Goal: Task Accomplishment & Management: Use online tool/utility

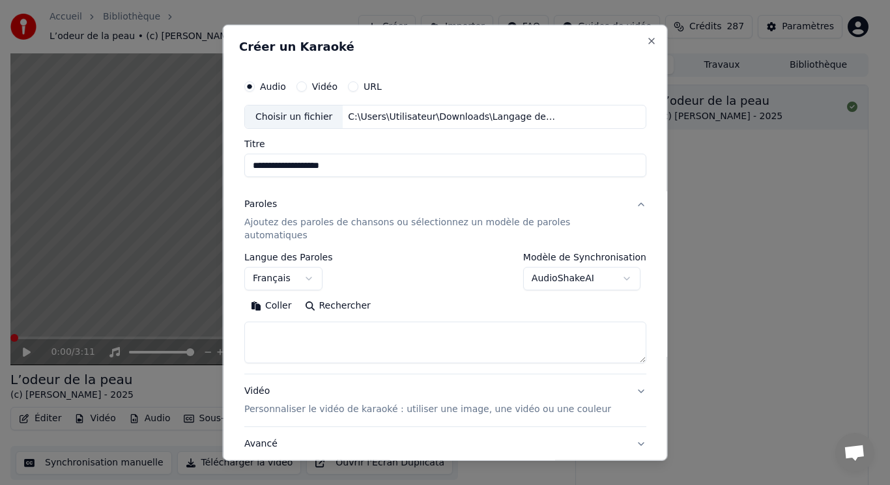
select select "**"
click at [296, 296] on button "Coller" at bounding box center [271, 306] width 54 height 21
click at [400, 296] on button "Développer" at bounding box center [422, 306] width 80 height 21
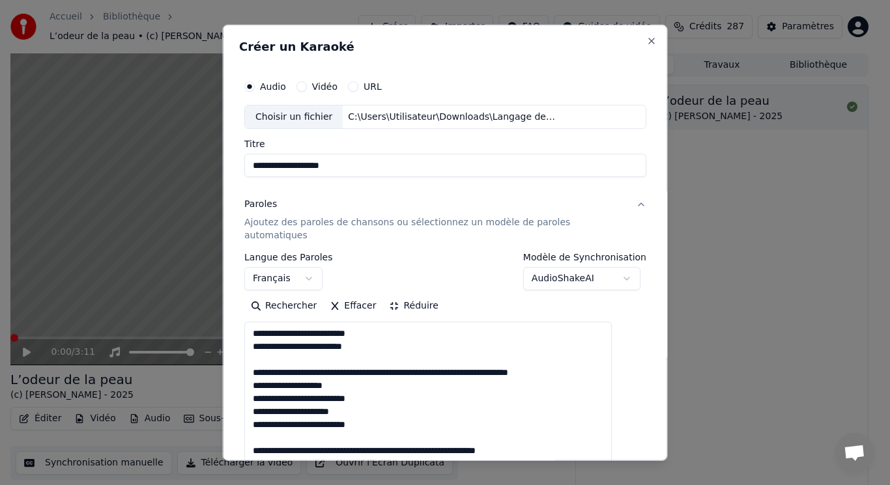
drag, startPoint x: 266, startPoint y: 346, endPoint x: 610, endPoint y: 360, distance: 344.1
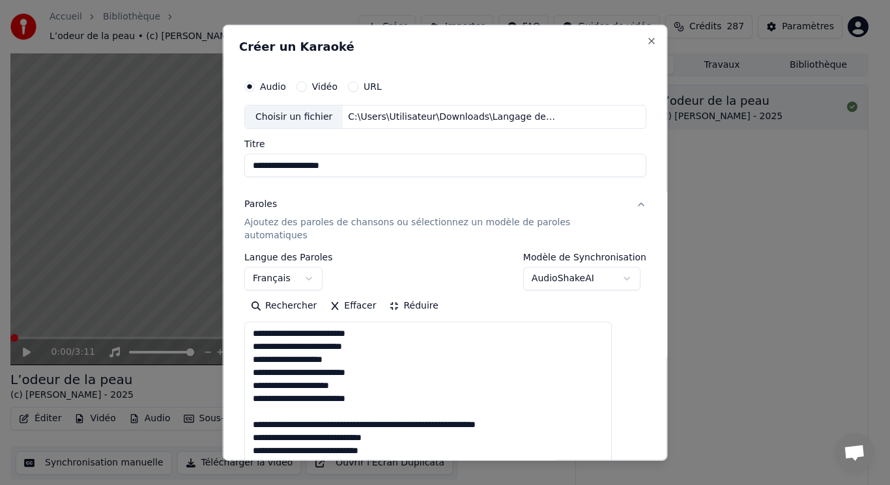
drag, startPoint x: 265, startPoint y: 396, endPoint x: 559, endPoint y: 407, distance: 294.6
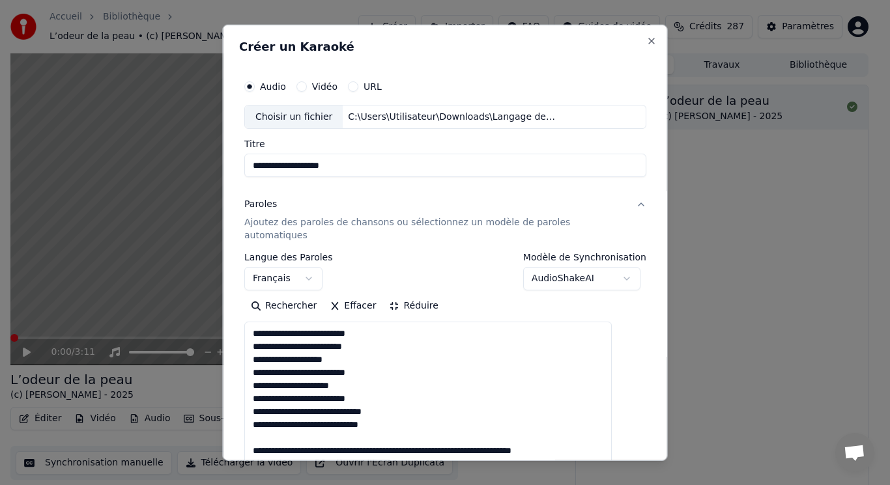
scroll to position [130, 0]
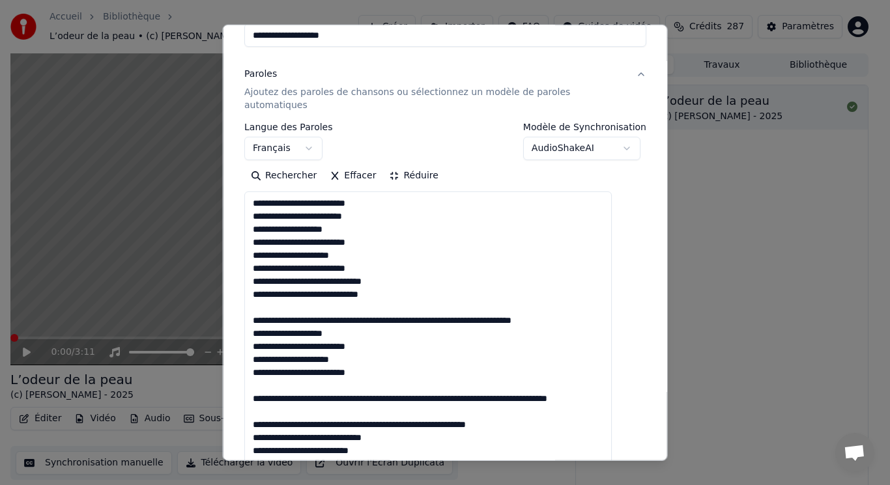
drag, startPoint x: 265, startPoint y: 296, endPoint x: 614, endPoint y: 309, distance: 349.3
click at [611, 309] on textarea "**********" at bounding box center [427, 404] width 367 height 427
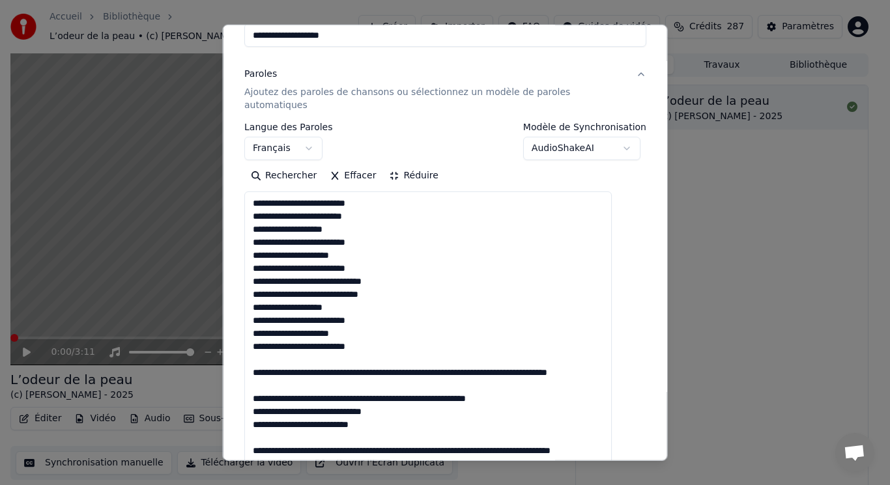
drag, startPoint x: 266, startPoint y: 347, endPoint x: 553, endPoint y: 396, distance: 291.3
click at [553, 396] on textarea "**********" at bounding box center [427, 404] width 367 height 427
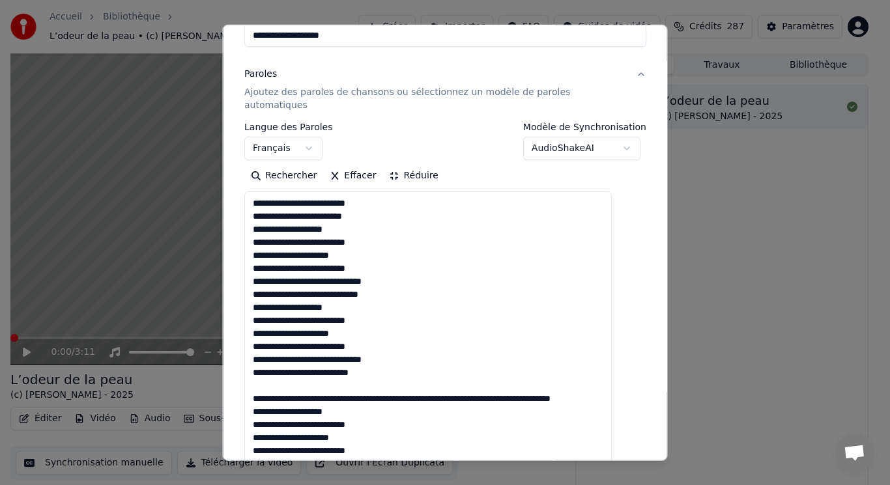
drag, startPoint x: 263, startPoint y: 371, endPoint x: 408, endPoint y: 396, distance: 146.8
click at [408, 398] on textarea "**********" at bounding box center [427, 404] width 367 height 427
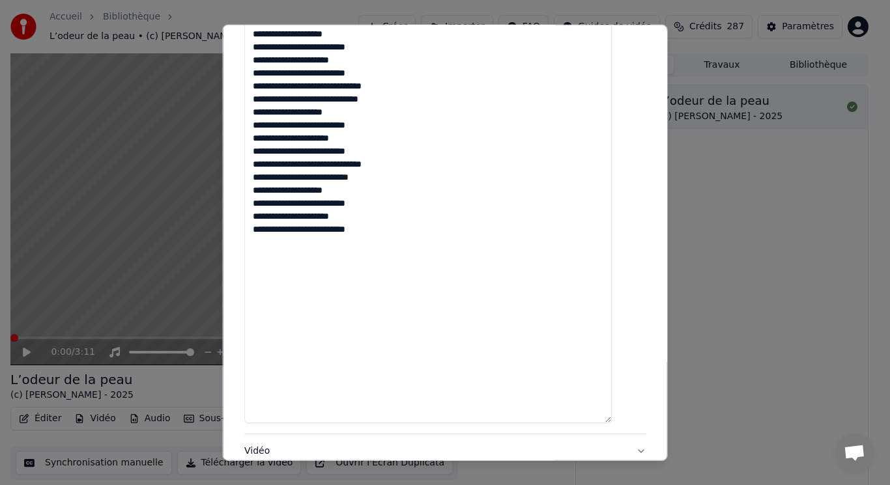
scroll to position [464, 0]
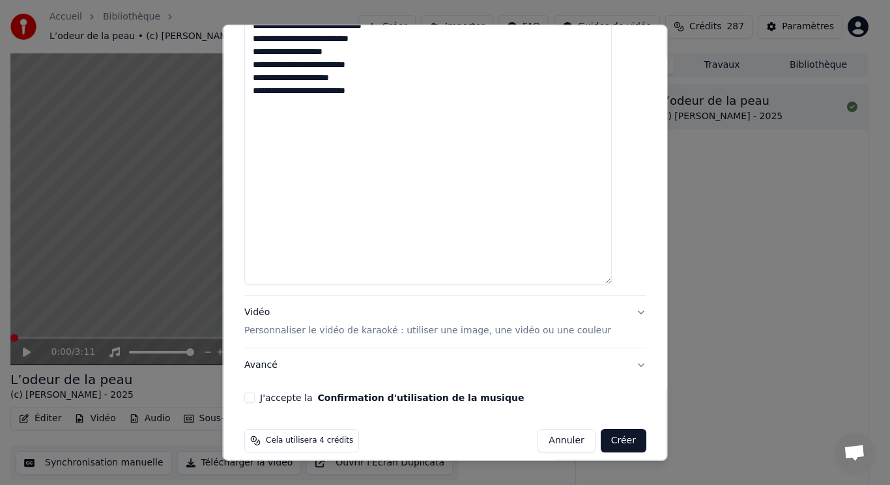
type textarea "**********"
click at [285, 324] on p "Personnaliser le vidéo de karaoké : utiliser une image, une vidéo ou une couleur" at bounding box center [427, 330] width 367 height 13
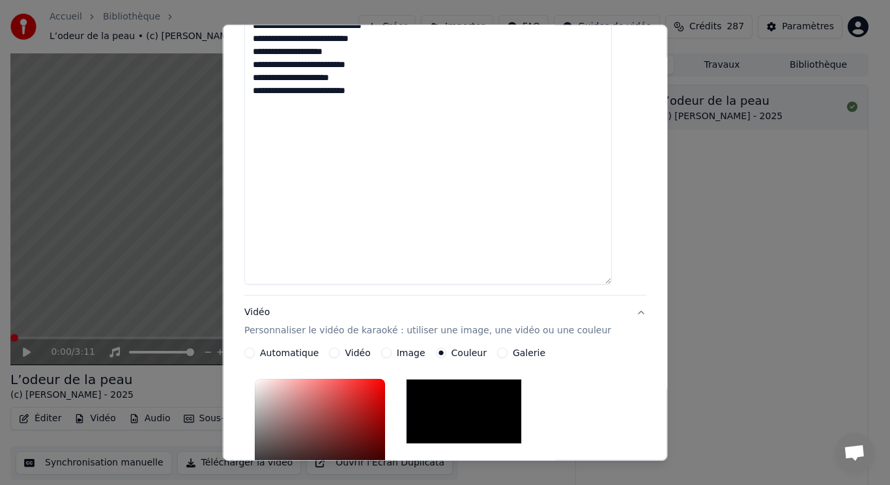
scroll to position [222, 0]
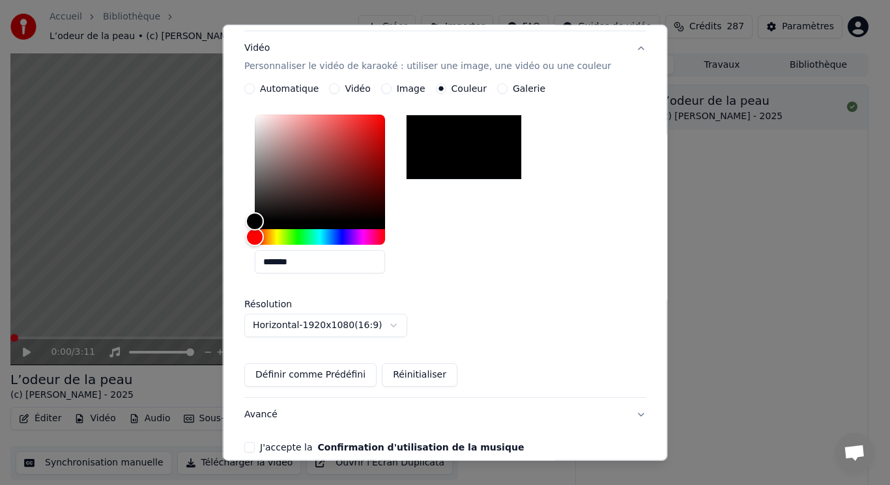
click at [295, 60] on p "Personnaliser le vidéo de karaoké : utiliser une image, une vidéo ou une couleur" at bounding box center [427, 66] width 367 height 13
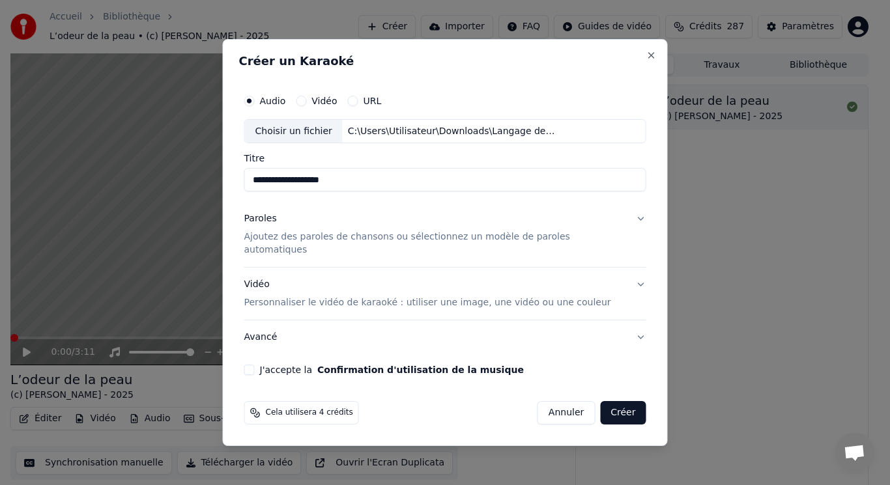
scroll to position [0, 0]
click at [298, 296] on p "Personnaliser le vidéo de karaoké : utiliser une image, une vidéo ou une couleur" at bounding box center [427, 302] width 367 height 13
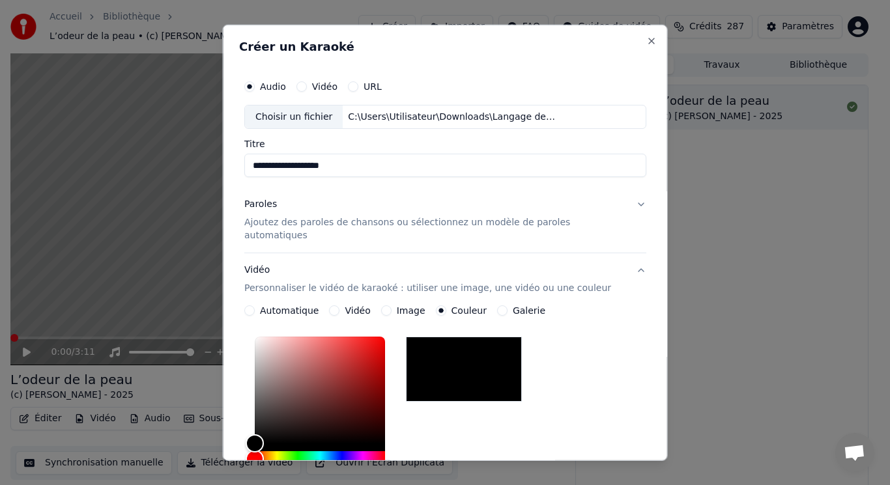
click at [359, 306] on label "Vidéo" at bounding box center [356, 310] width 25 height 9
click at [339, 305] on button "Vidéo" at bounding box center [334, 310] width 10 height 10
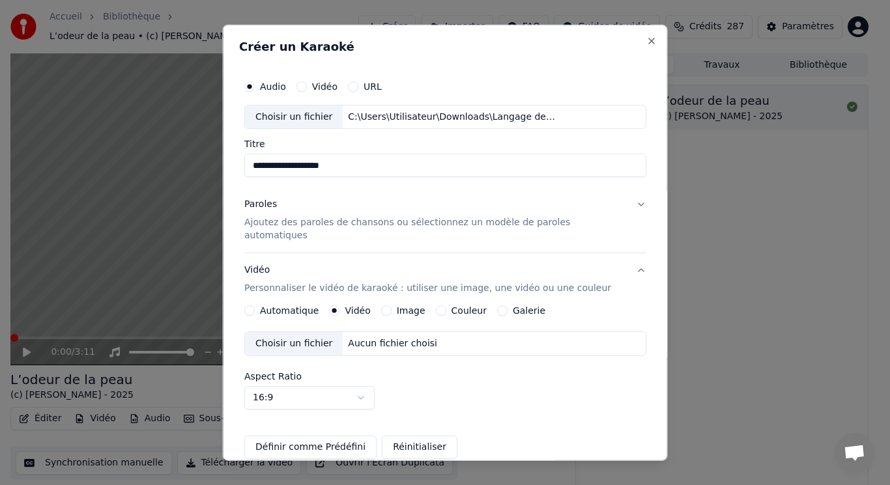
click at [317, 332] on div "Choisir un fichier" at bounding box center [294, 343] width 98 height 23
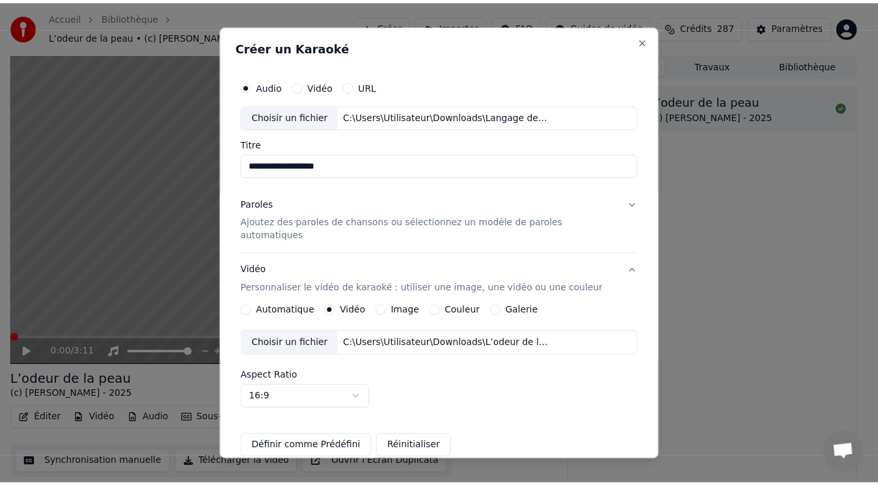
scroll to position [122, 0]
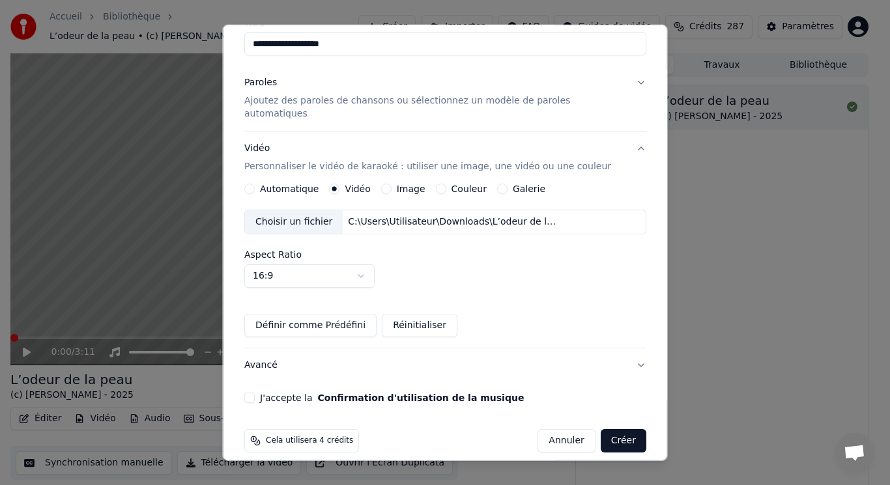
click at [255, 393] on button "J'accepte la Confirmation d'utilisation de la musique" at bounding box center [249, 398] width 10 height 10
click at [600, 429] on button "Créer" at bounding box center [623, 440] width 46 height 23
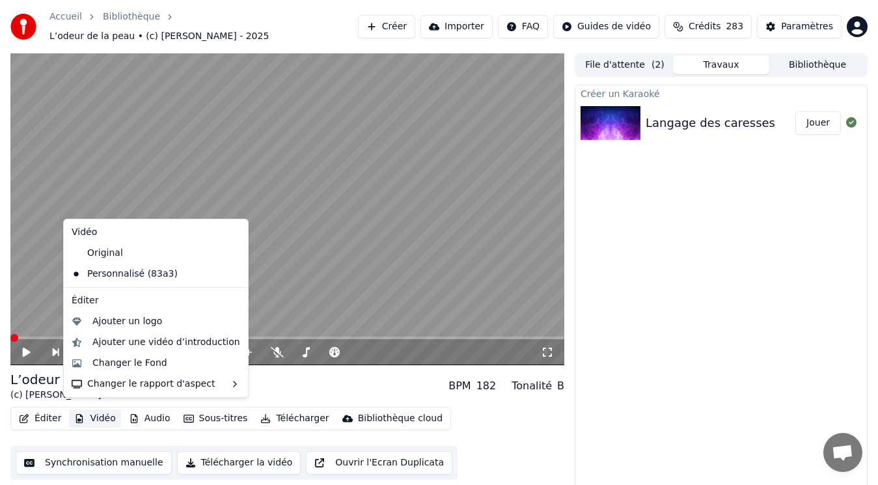
click at [105, 414] on button "Vidéo" at bounding box center [94, 419] width 51 height 18
click at [132, 324] on div "Ajouter un logo" at bounding box center [127, 321] width 70 height 13
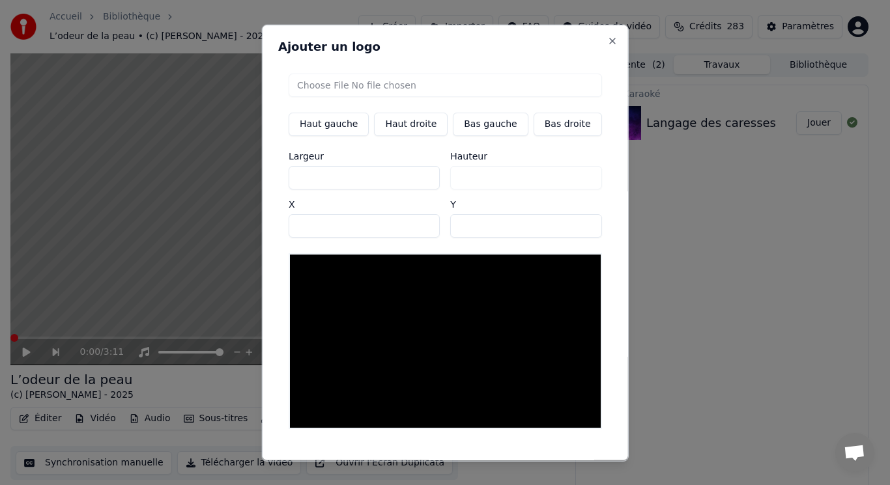
click at [339, 86] on input "file" at bounding box center [444, 84] width 313 height 23
type input "**********"
type input "***"
click at [471, 126] on button "Bas gauche" at bounding box center [490, 123] width 75 height 23
type input "***"
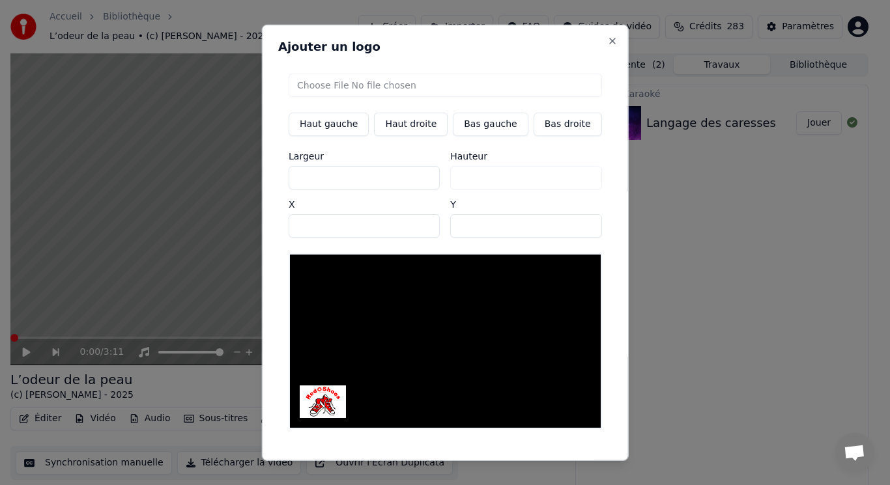
click at [541, 460] on button "Sauvegarder" at bounding box center [572, 471] width 79 height 23
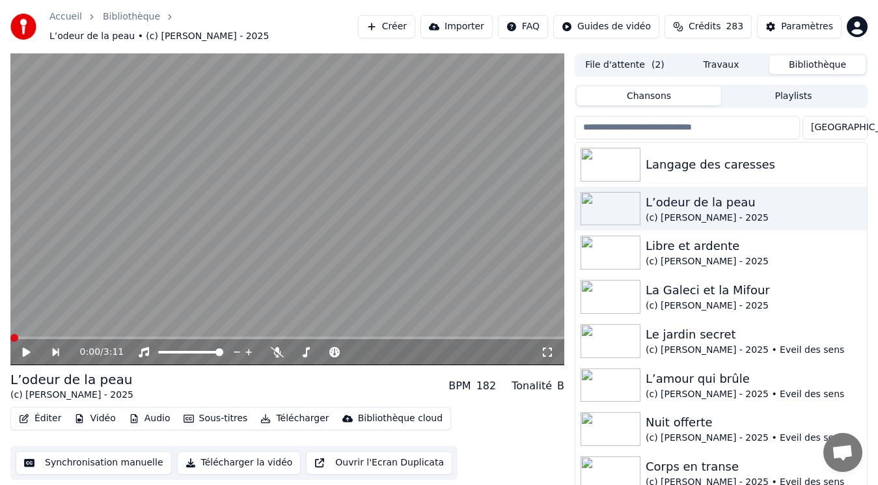
click at [809, 63] on button "Bibliothèque" at bounding box center [818, 64] width 96 height 19
click at [685, 200] on div "L’odeur de la peau" at bounding box center [747, 202] width 203 height 18
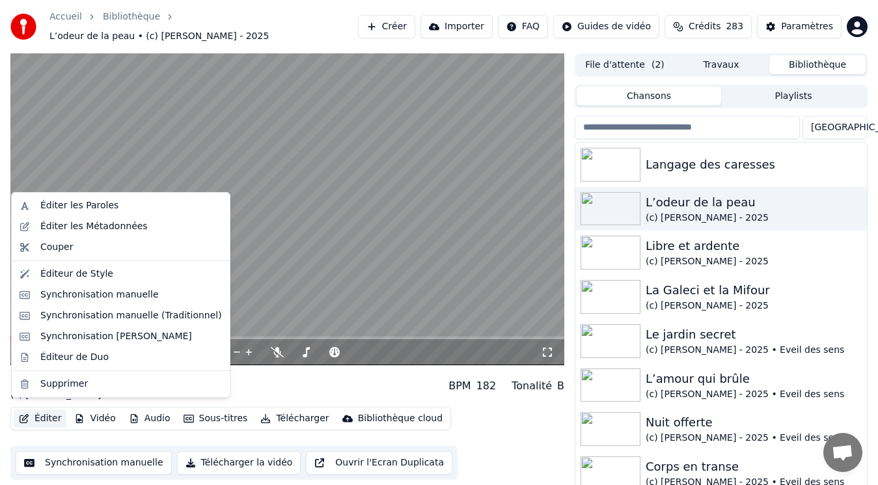
click at [44, 410] on button "Éditer" at bounding box center [40, 419] width 53 height 18
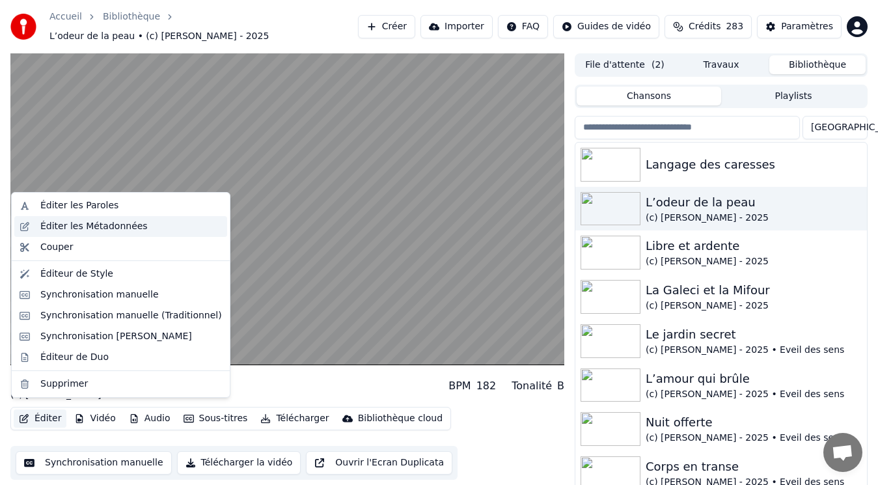
click at [78, 226] on div "Éditer les Métadonnées" at bounding box center [93, 226] width 107 height 13
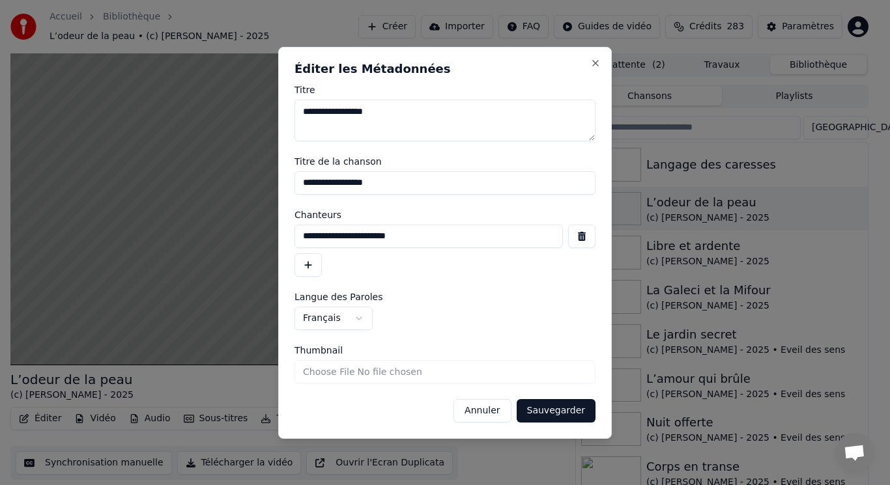
drag, startPoint x: 438, startPoint y: 236, endPoint x: 218, endPoint y: 231, distance: 220.2
click at [219, 229] on body "Accueil Bibliothèque L’odeur de la peau • (c) [PERSON_NAME] - 2025 Créer Import…" at bounding box center [439, 242] width 878 height 485
click at [501, 412] on button "Annuler" at bounding box center [481, 410] width 57 height 23
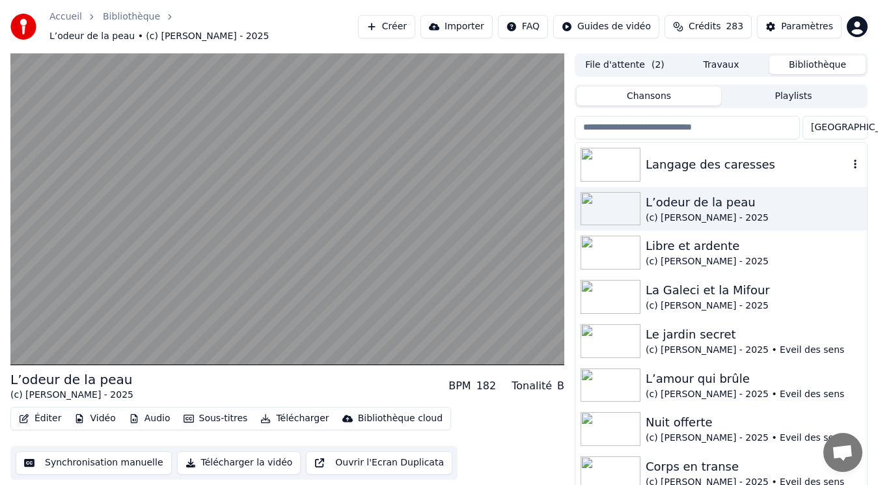
click at [720, 156] on div "Langage des caresses" at bounding box center [747, 165] width 203 height 18
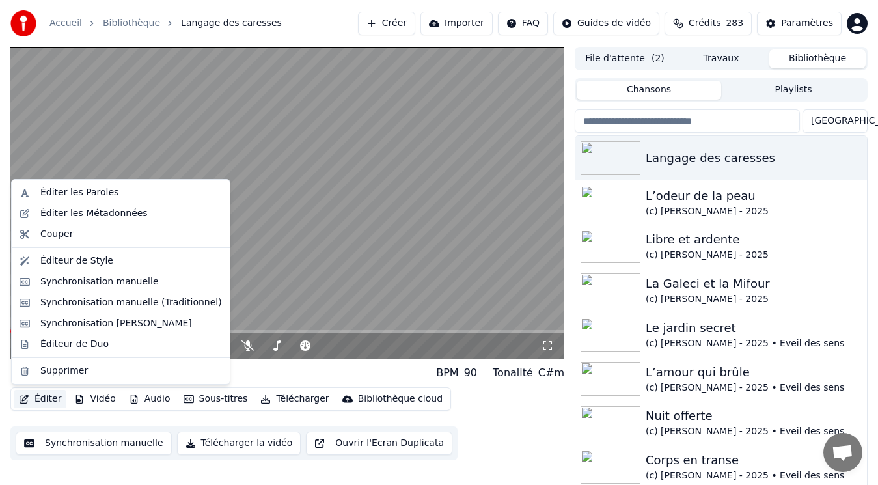
click at [38, 399] on button "Éditer" at bounding box center [40, 399] width 53 height 18
click at [85, 215] on div "Éditer les Métadonnées" at bounding box center [93, 213] width 107 height 13
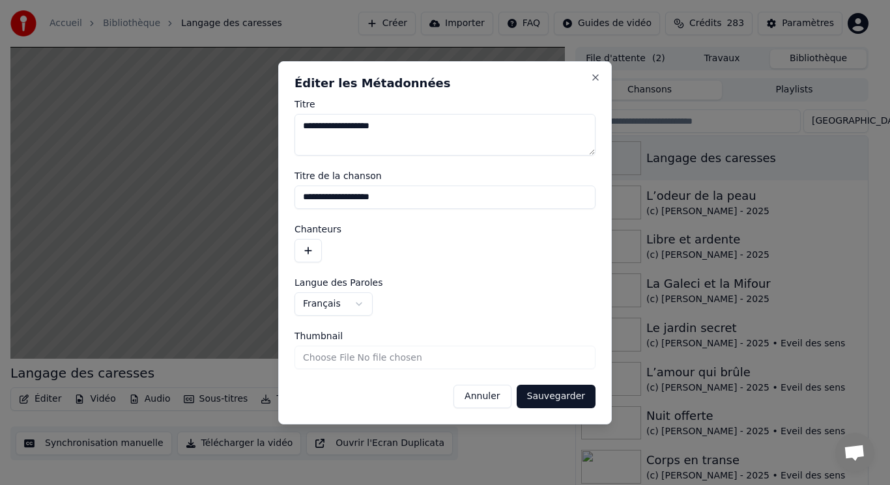
click at [311, 246] on button "button" at bounding box center [307, 250] width 27 height 23
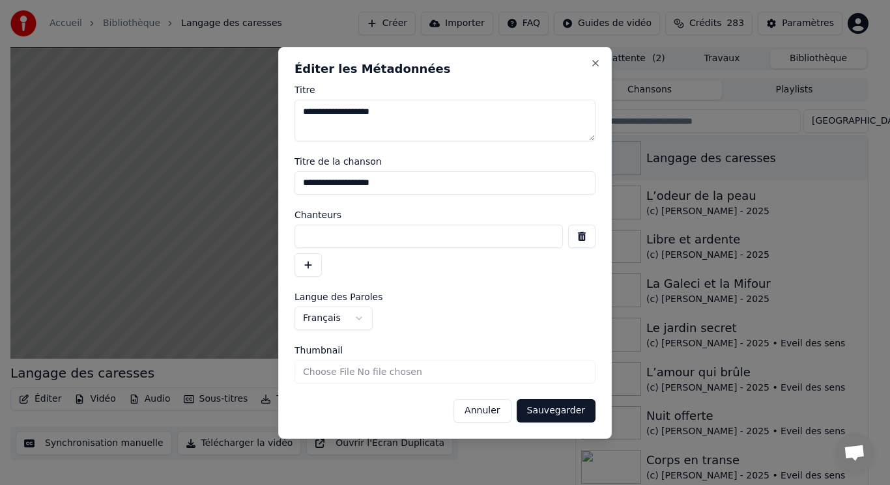
paste input "**********"
type input "**********"
click at [332, 374] on input "Thumbnail" at bounding box center [444, 371] width 301 height 23
type input "**********"
click at [564, 414] on button "Sauvegarder" at bounding box center [555, 410] width 79 height 23
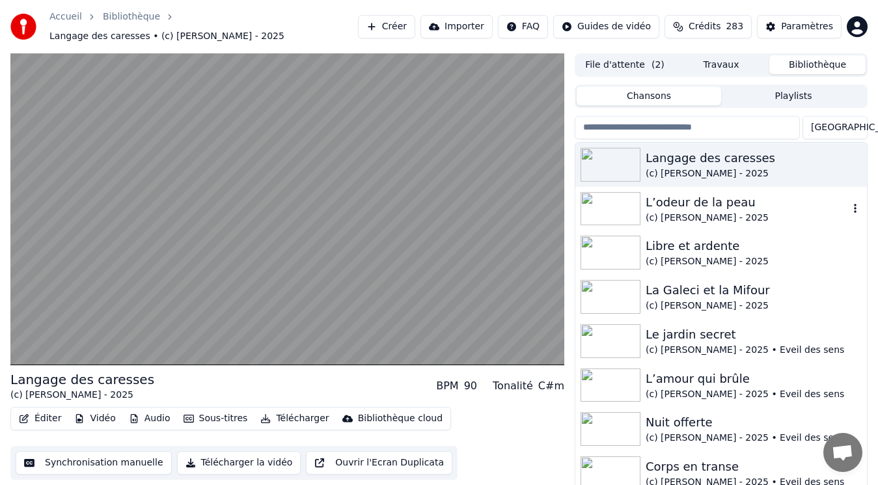
click at [624, 202] on img at bounding box center [611, 209] width 60 height 34
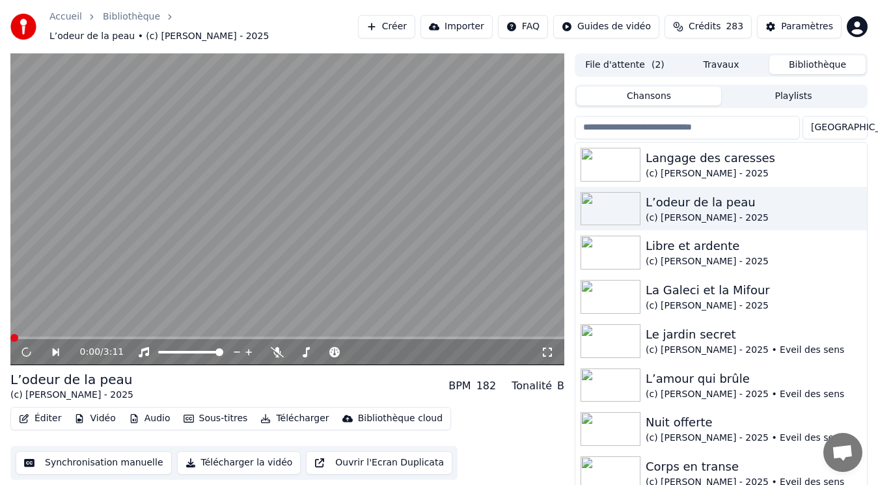
click at [40, 414] on button "Éditer" at bounding box center [40, 419] width 53 height 18
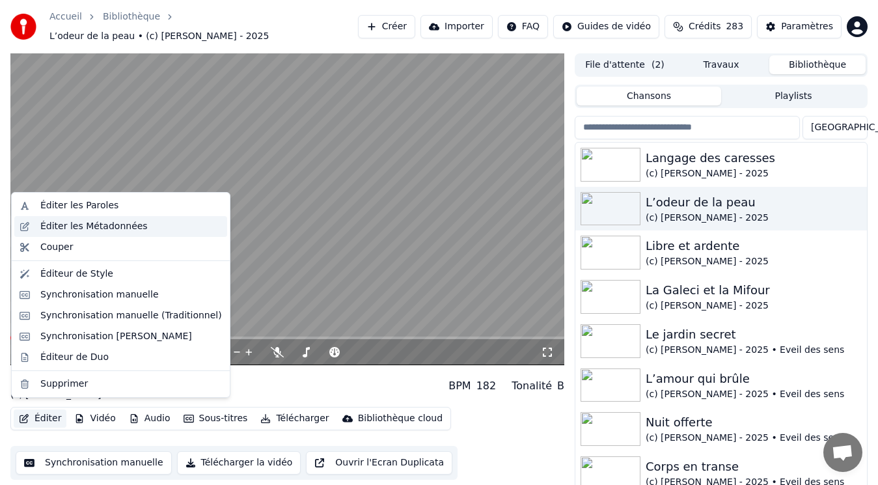
click at [86, 223] on div "Éditer les Métadonnées" at bounding box center [93, 226] width 107 height 13
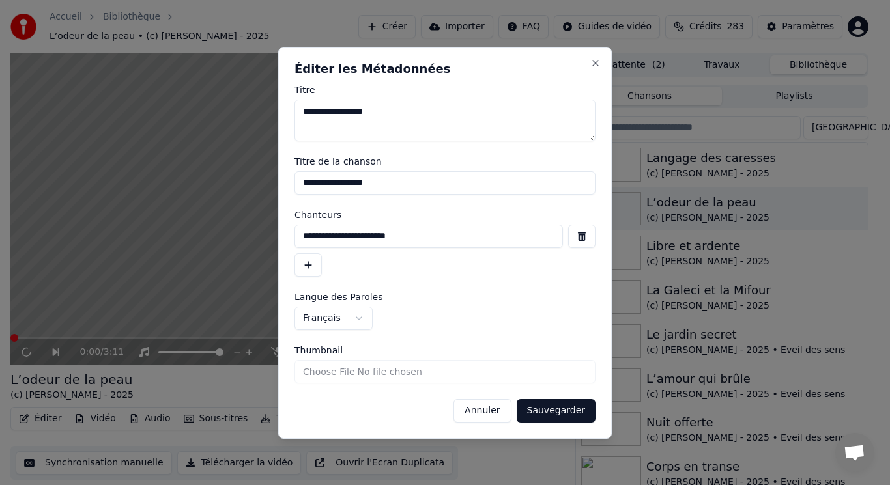
click at [337, 371] on input "Thumbnail" at bounding box center [444, 371] width 301 height 23
type input "**********"
click at [548, 412] on button "Sauvegarder" at bounding box center [555, 410] width 79 height 23
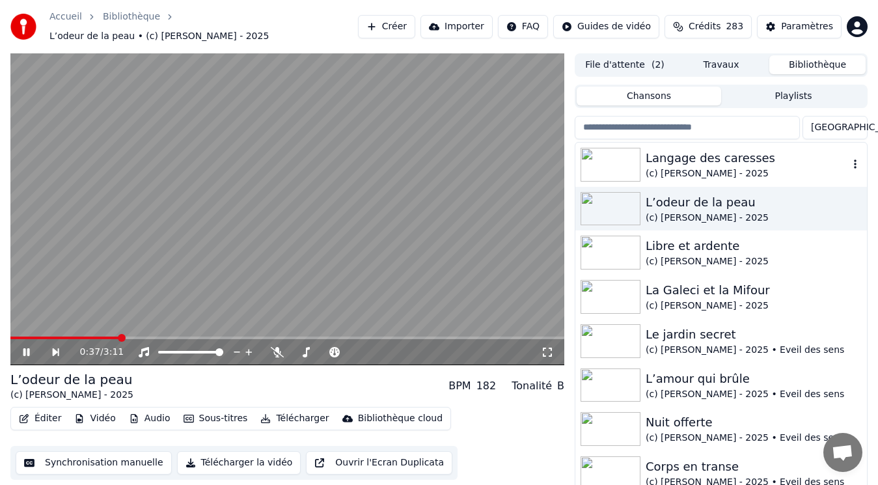
click at [630, 163] on img at bounding box center [611, 165] width 60 height 34
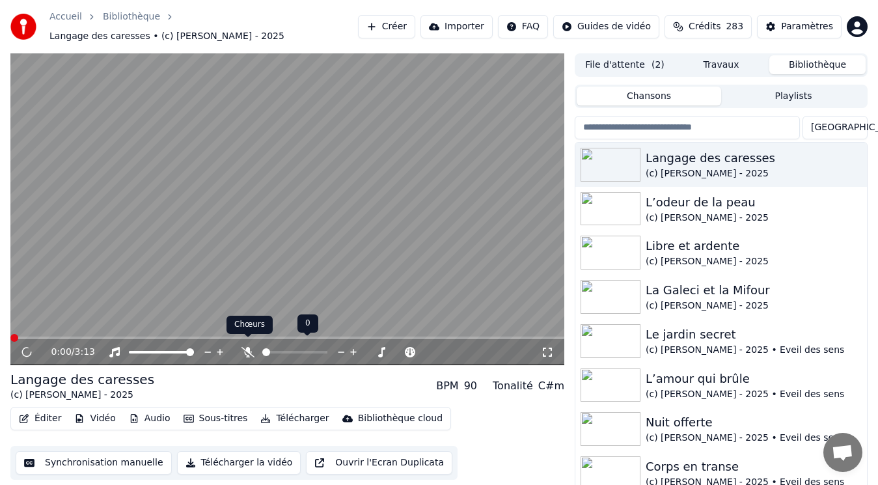
click at [250, 347] on icon at bounding box center [248, 352] width 13 height 10
click at [27, 348] on icon at bounding box center [36, 352] width 30 height 10
click at [282, 410] on button "Télécharger" at bounding box center [294, 419] width 79 height 18
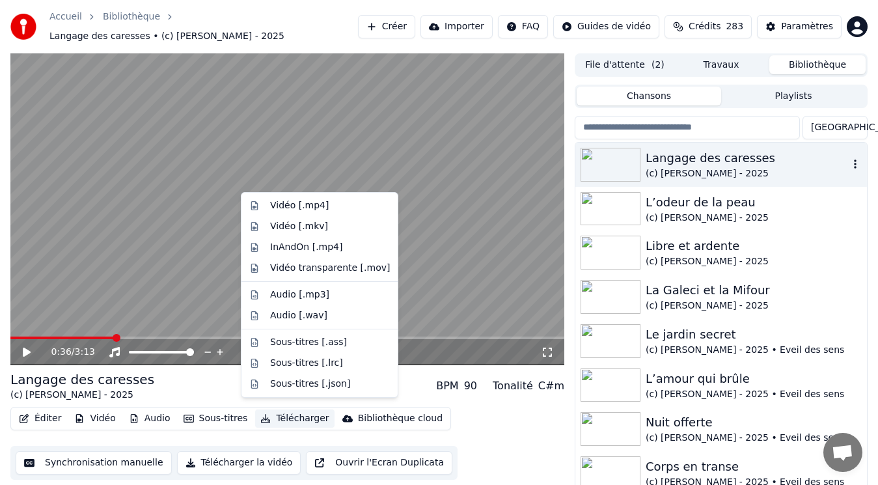
click at [667, 167] on div "(c) [PERSON_NAME] - 2025" at bounding box center [747, 173] width 203 height 13
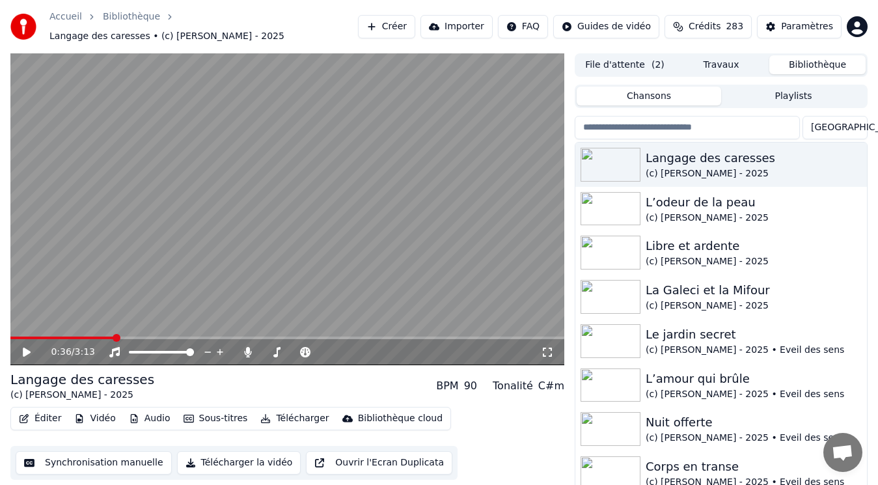
click at [636, 57] on button "File d'attente ( 2 )" at bounding box center [625, 64] width 96 height 19
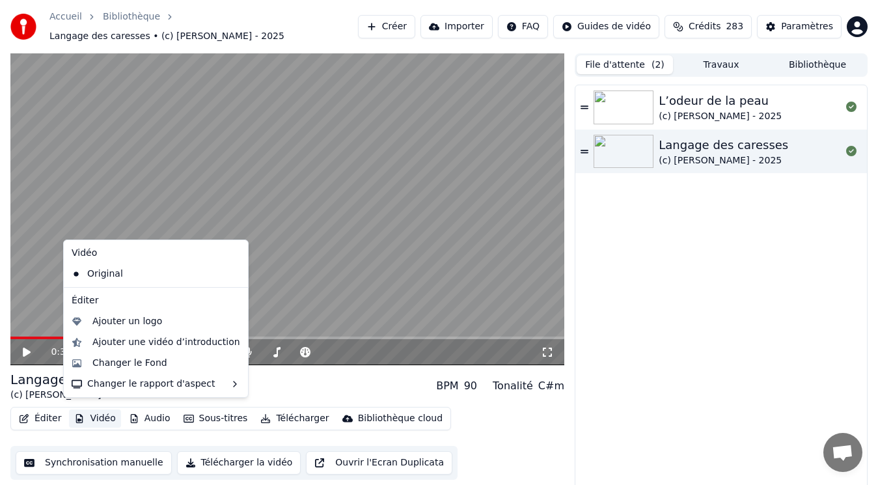
click at [94, 415] on button "Vidéo" at bounding box center [94, 419] width 51 height 18
click at [126, 326] on div "Ajouter un logo" at bounding box center [127, 321] width 70 height 13
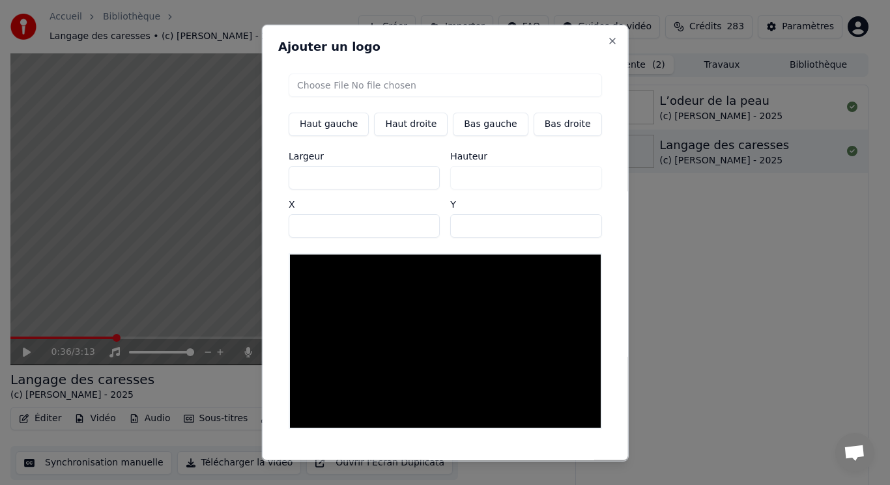
click at [335, 88] on input "file" at bounding box center [444, 84] width 313 height 23
type input "**********"
type input "***"
click at [489, 126] on button "Bas gauche" at bounding box center [490, 123] width 75 height 23
type input "***"
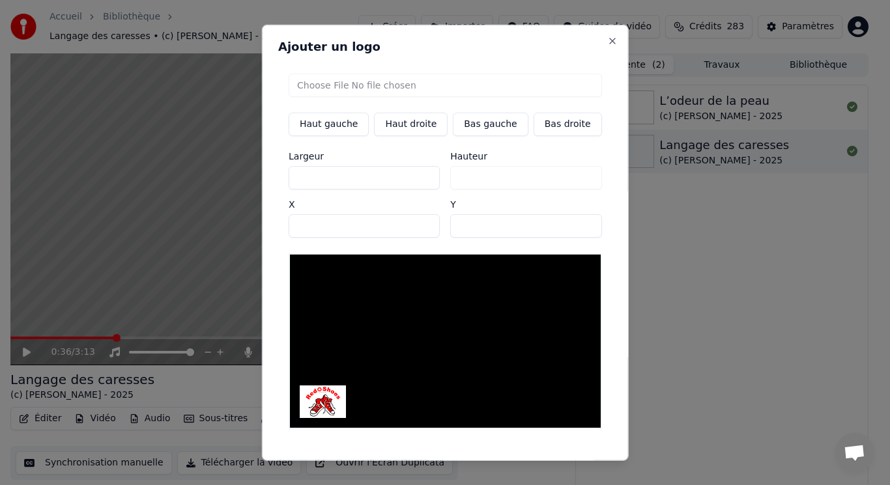
click at [566, 460] on button "Sauvegarder" at bounding box center [572, 471] width 79 height 23
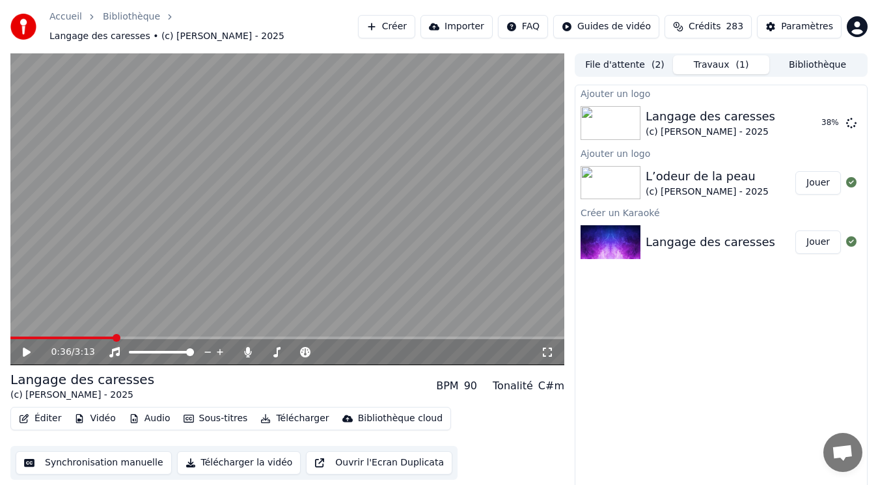
click at [700, 344] on div "Ajouter un logo Langage des caresses (c) [PERSON_NAME] - 2025 38 % Ajouter un l…" at bounding box center [721, 291] width 293 height 412
click at [682, 325] on div "Ajouter un logo Langage des caresses (c) [PERSON_NAME] - 2025 44 % Ajouter un l…" at bounding box center [721, 291] width 293 height 412
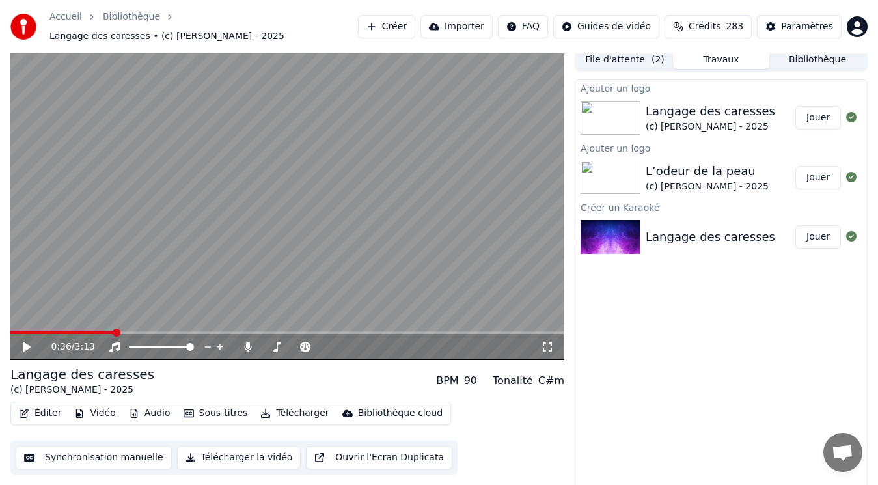
click at [754, 311] on div "Ajouter un logo Langage des caresses (c) [PERSON_NAME] - 2025 Jouer Ajouter un …" at bounding box center [721, 285] width 293 height 412
click at [734, 50] on button "Travaux" at bounding box center [721, 59] width 96 height 19
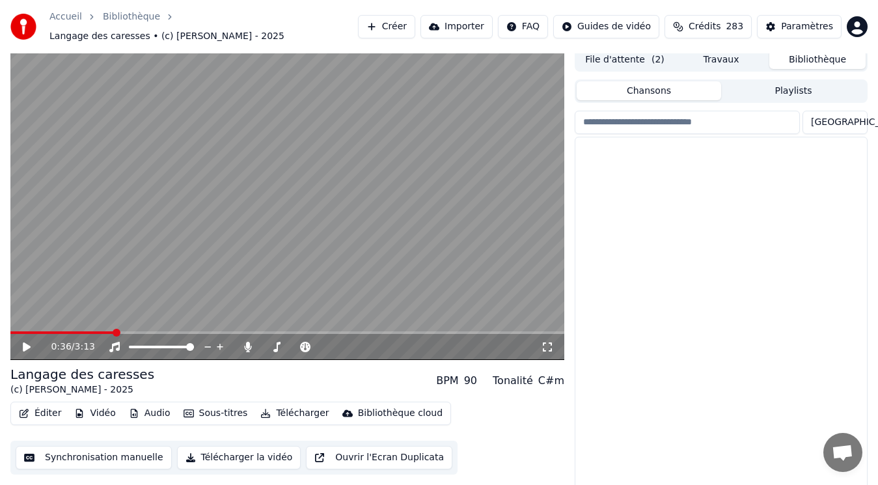
click at [821, 53] on button "Bibliothèque" at bounding box center [818, 59] width 96 height 19
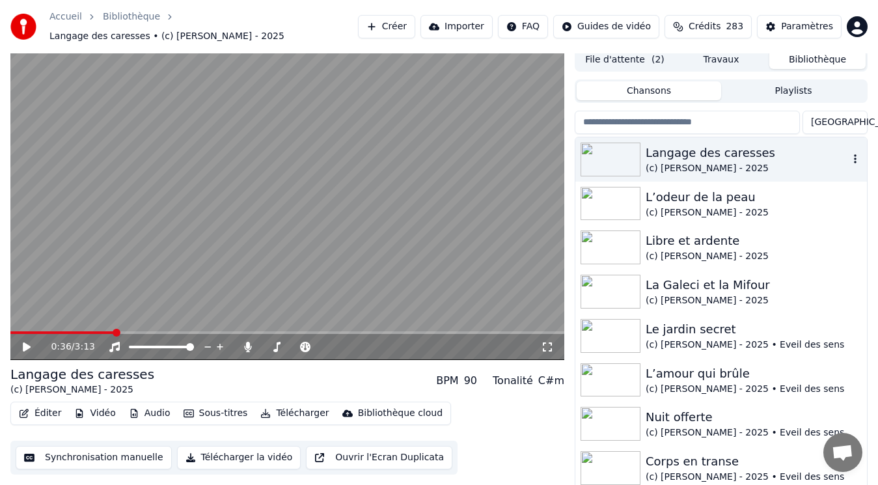
click at [716, 162] on div "(c) [PERSON_NAME] - 2025" at bounding box center [747, 168] width 203 height 13
click at [624, 147] on img at bounding box center [611, 160] width 60 height 34
click at [655, 194] on div "L’odeur de la peau" at bounding box center [747, 197] width 203 height 18
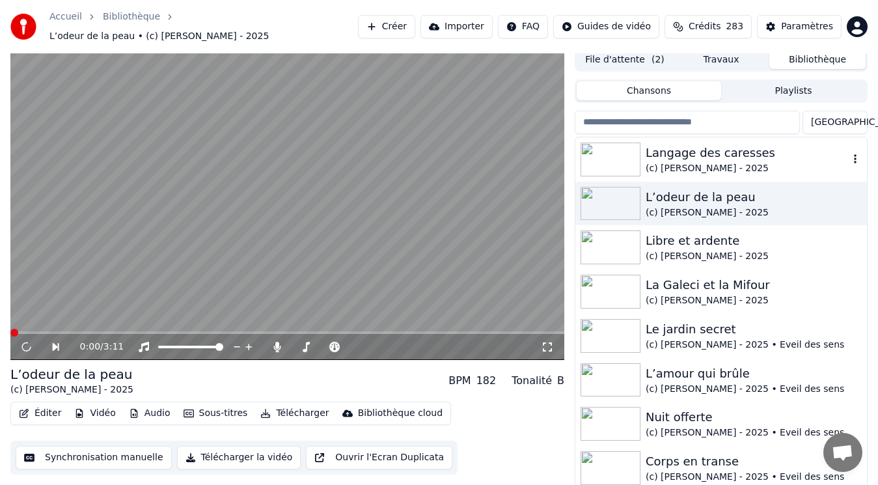
click at [668, 152] on div "Langage des caresses" at bounding box center [747, 153] width 203 height 18
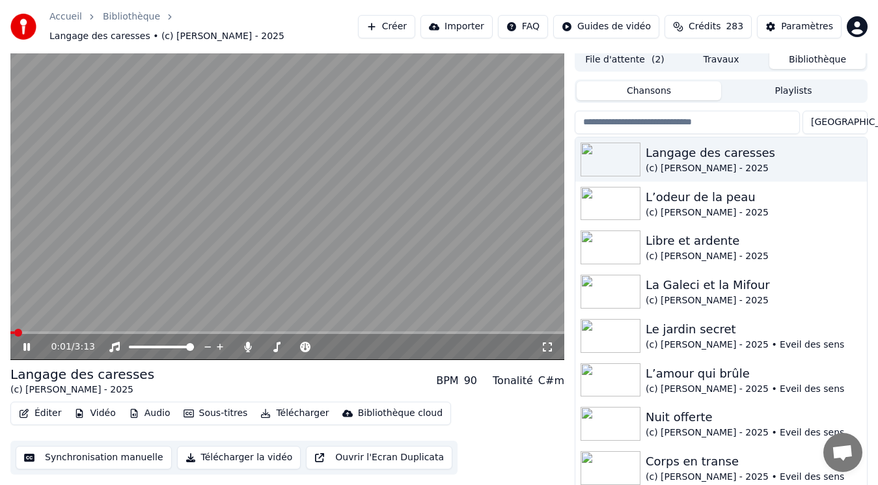
click at [363, 201] on video at bounding box center [287, 204] width 554 height 312
click at [417, 171] on video at bounding box center [287, 204] width 554 height 312
click at [429, 168] on video at bounding box center [287, 204] width 554 height 312
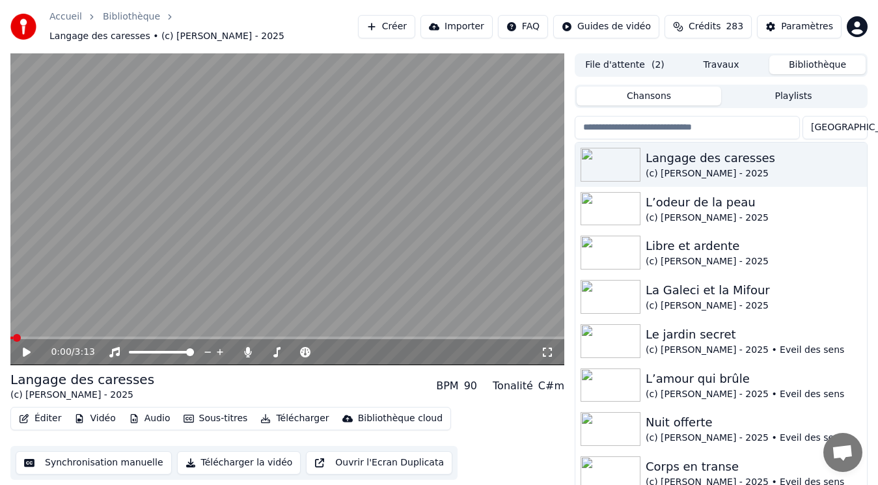
click at [454, 407] on div "Éditer Vidéo Audio Sous-titres Télécharger Bibliothèque cloud Synchronisation m…" at bounding box center [287, 443] width 554 height 73
click at [410, 23] on button "Créer" at bounding box center [386, 26] width 57 height 23
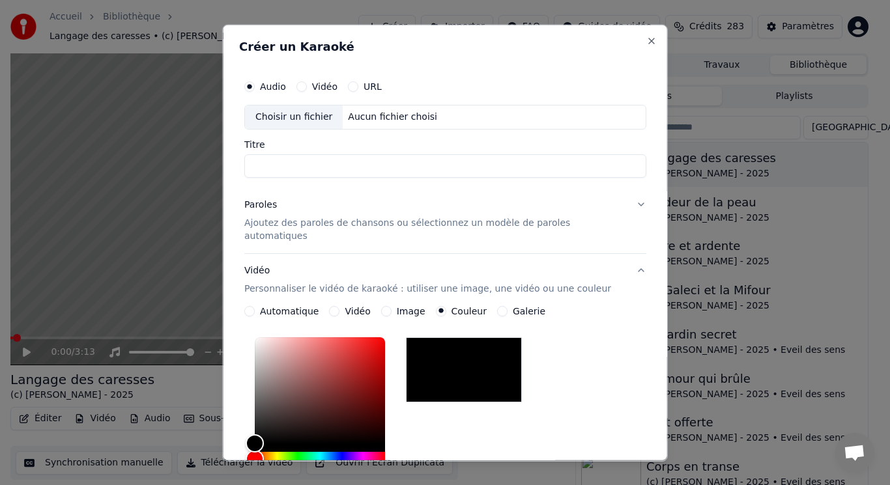
click at [310, 120] on div "Choisir un fichier" at bounding box center [294, 116] width 98 height 23
type input "**********"
click at [322, 226] on p "Ajoutez des paroles de chansons ou sélectionnez un modèle de paroles automatiqu…" at bounding box center [434, 229] width 381 height 26
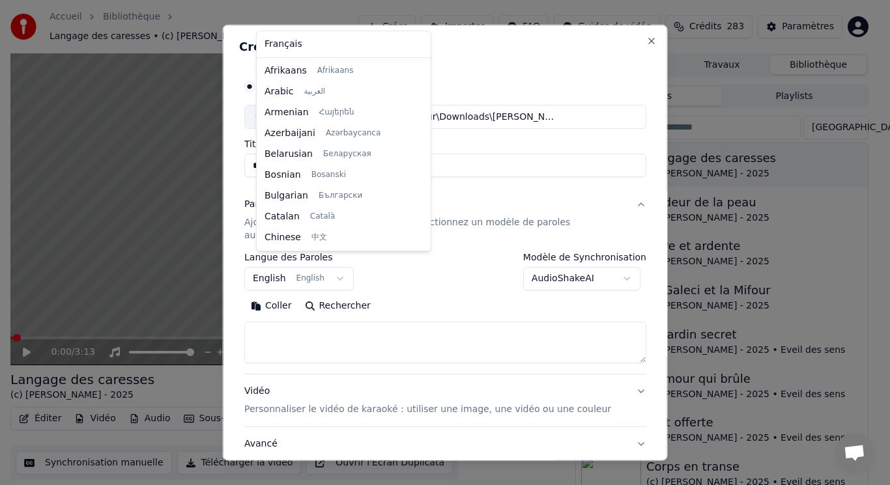
click at [324, 267] on body "Accueil Bibliothèque Langage des caresses • (c) [PERSON_NAME] - 2025 Créer Impo…" at bounding box center [439, 242] width 878 height 485
select select "**"
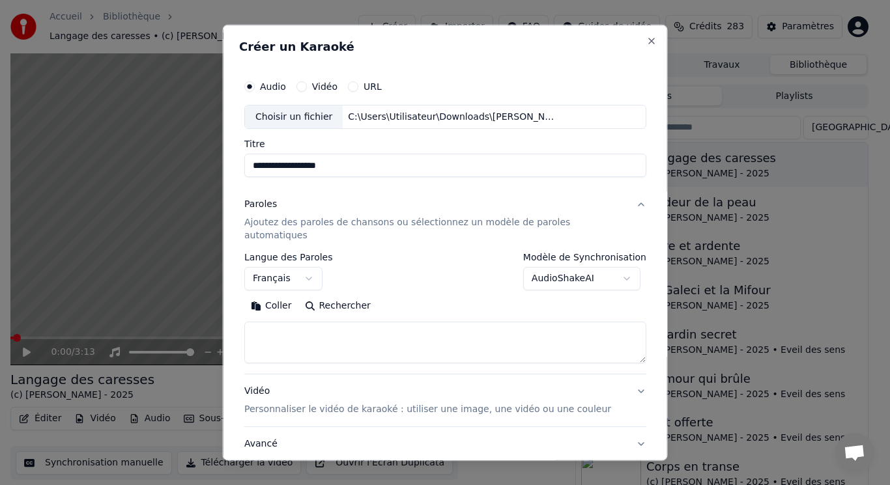
click at [294, 296] on button "Coller" at bounding box center [271, 306] width 54 height 21
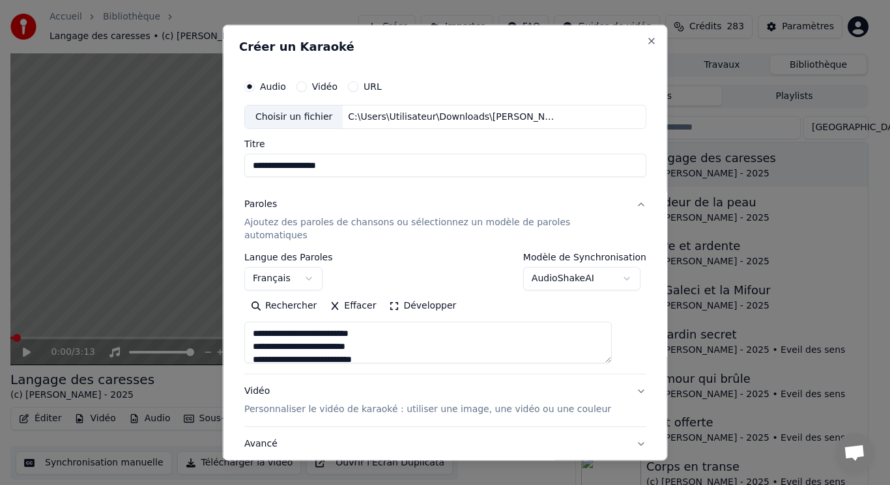
click at [413, 296] on button "Développer" at bounding box center [422, 306] width 80 height 21
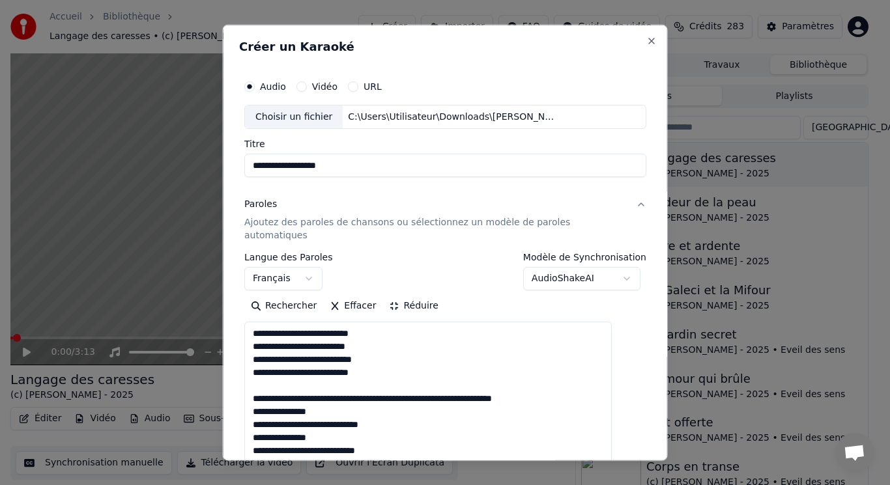
drag, startPoint x: 268, startPoint y: 369, endPoint x: 563, endPoint y: 386, distance: 295.5
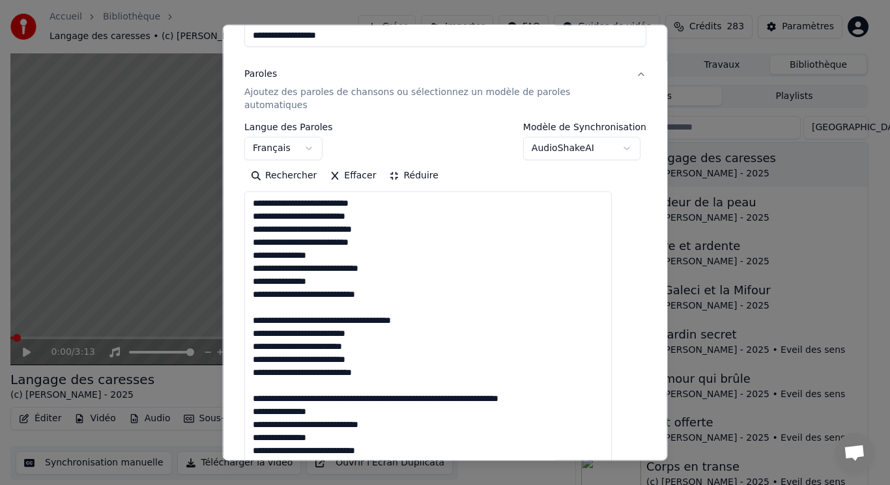
drag, startPoint x: 271, startPoint y: 296, endPoint x: 473, endPoint y: 309, distance: 202.9
click at [473, 309] on textarea "**********" at bounding box center [427, 398] width 367 height 414
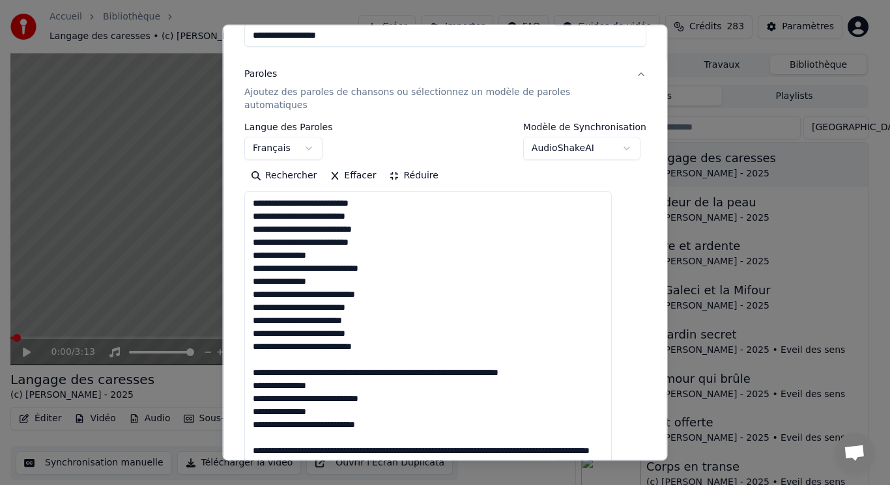
drag, startPoint x: 266, startPoint y: 347, endPoint x: 585, endPoint y: 361, distance: 320.0
click at [585, 361] on textarea "**********" at bounding box center [427, 398] width 367 height 414
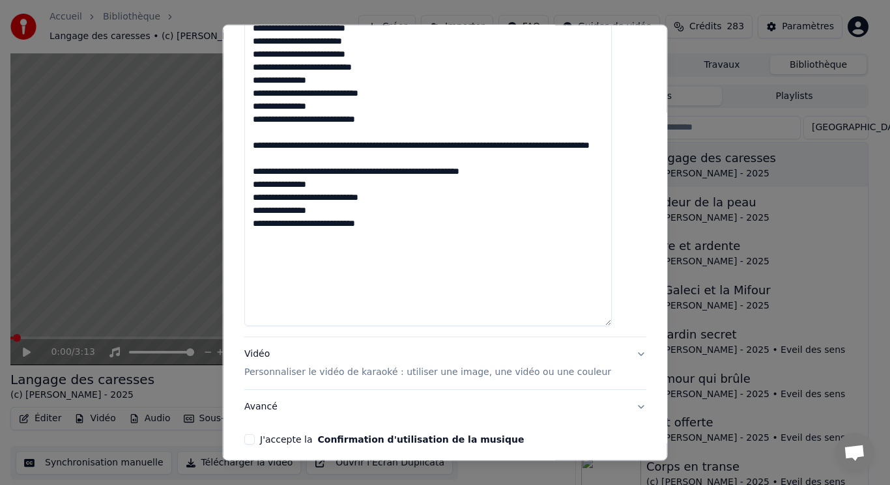
scroll to position [451, 0]
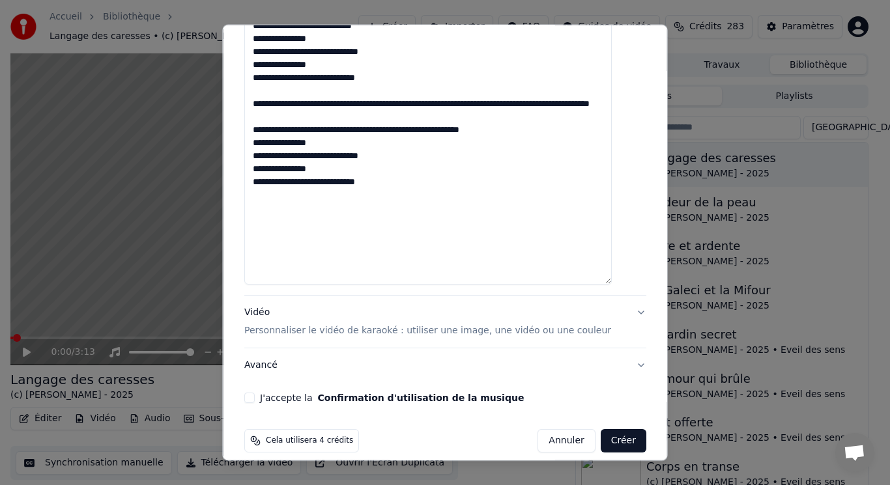
drag, startPoint x: 285, startPoint y: 400, endPoint x: 584, endPoint y: 223, distance: 347.7
click at [584, 223] on textarea "**********" at bounding box center [427, 77] width 367 height 414
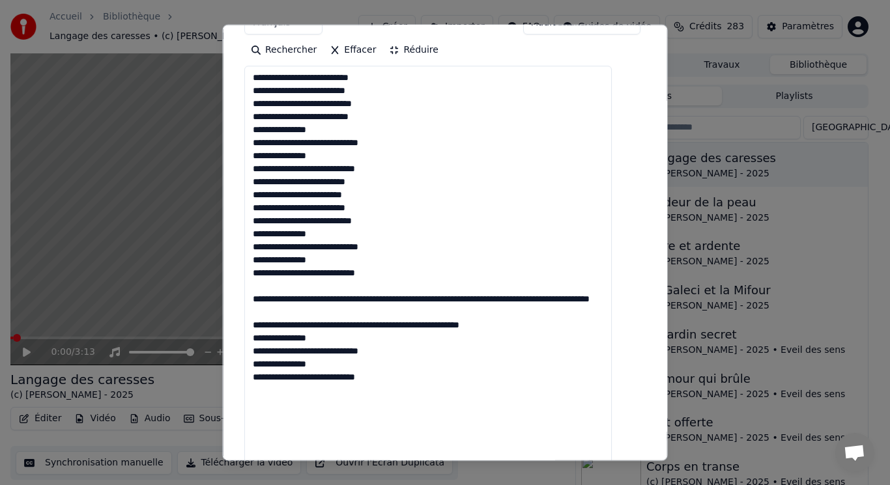
drag, startPoint x: 262, startPoint y: 268, endPoint x: 526, endPoint y: 330, distance: 270.8
click at [526, 330] on textarea "**********" at bounding box center [427, 273] width 367 height 414
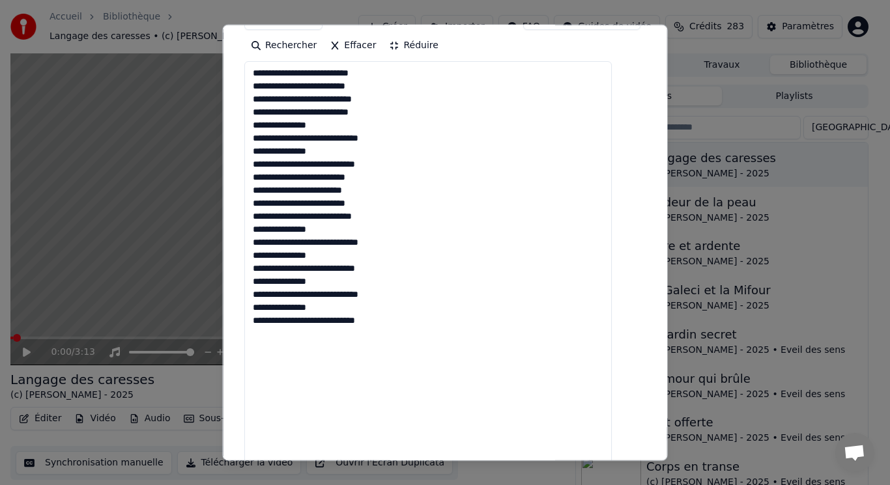
scroll to position [451, 0]
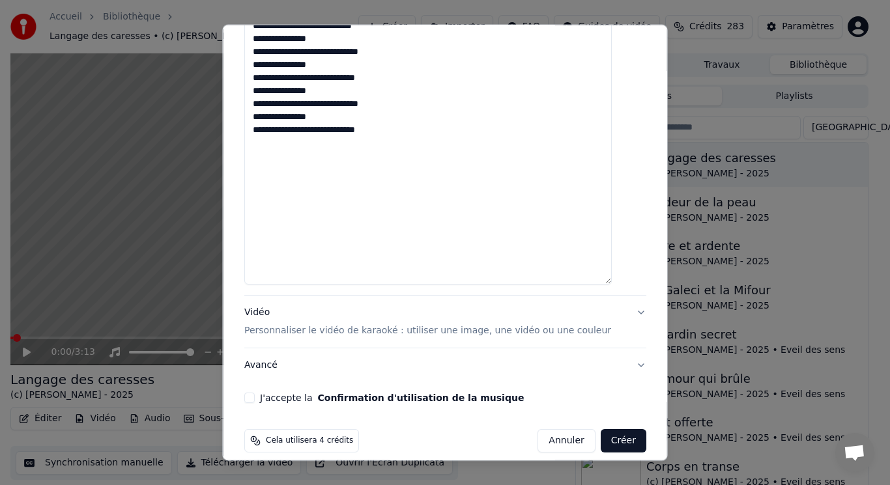
type textarea "**********"
click at [285, 324] on p "Personnaliser le vidéo de karaoké : utiliser une image, une vidéo ou une couleur" at bounding box center [427, 330] width 367 height 13
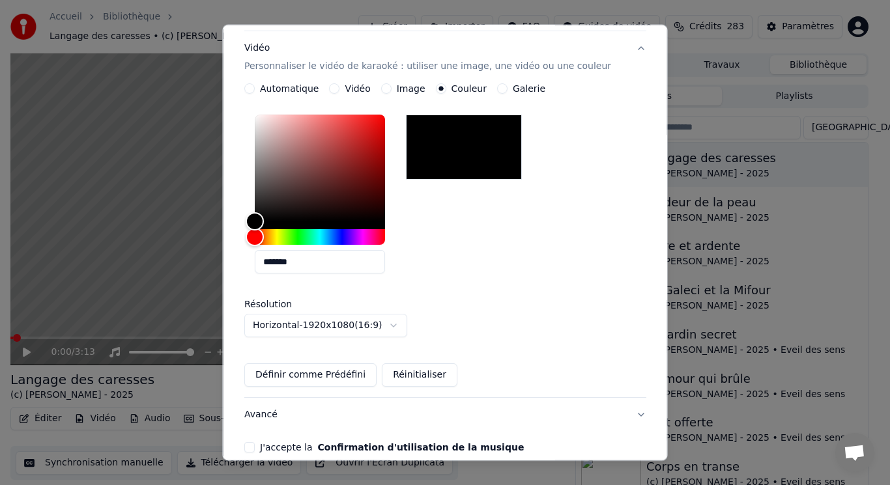
scroll to position [222, 0]
click at [357, 84] on label "Vidéo" at bounding box center [356, 88] width 25 height 9
click at [339, 83] on button "Vidéo" at bounding box center [334, 88] width 10 height 10
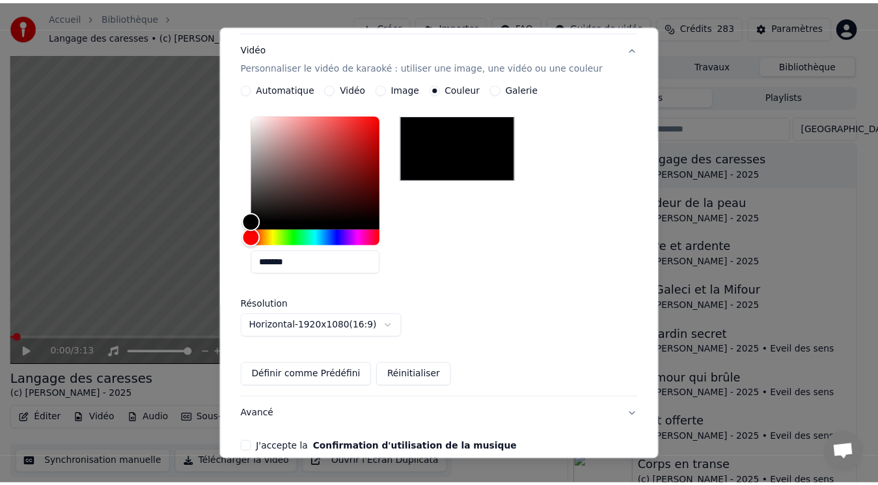
scroll to position [122, 0]
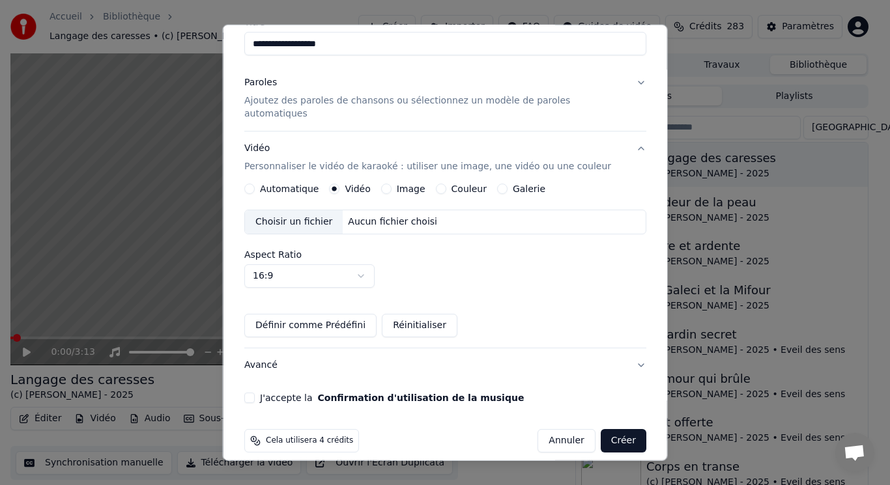
click at [318, 210] on div "Choisir un fichier" at bounding box center [294, 221] width 98 height 23
click at [255, 393] on button "J'accepte la Confirmation d'utilisation de la musique" at bounding box center [249, 398] width 10 height 10
click at [605, 429] on button "Créer" at bounding box center [623, 440] width 46 height 23
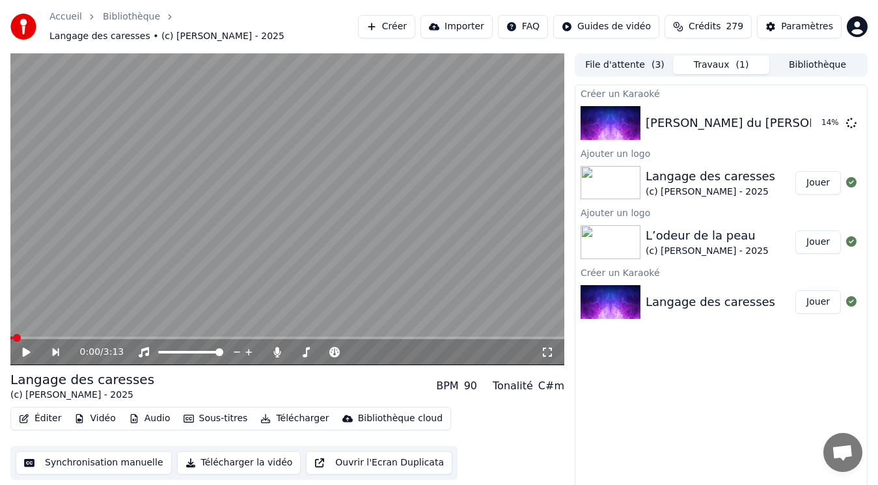
click at [628, 234] on img at bounding box center [611, 242] width 60 height 34
click at [811, 59] on button "Bibliothèque" at bounding box center [818, 64] width 96 height 19
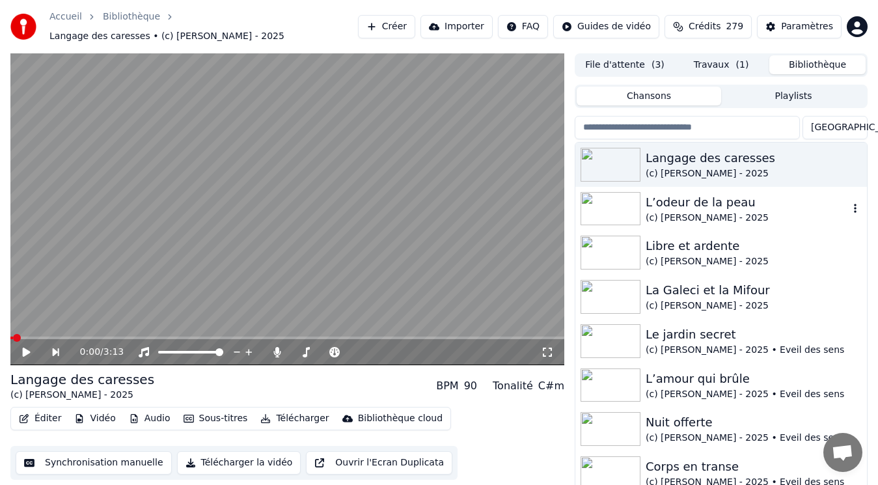
click at [662, 203] on div "L’odeur de la peau" at bounding box center [747, 202] width 203 height 18
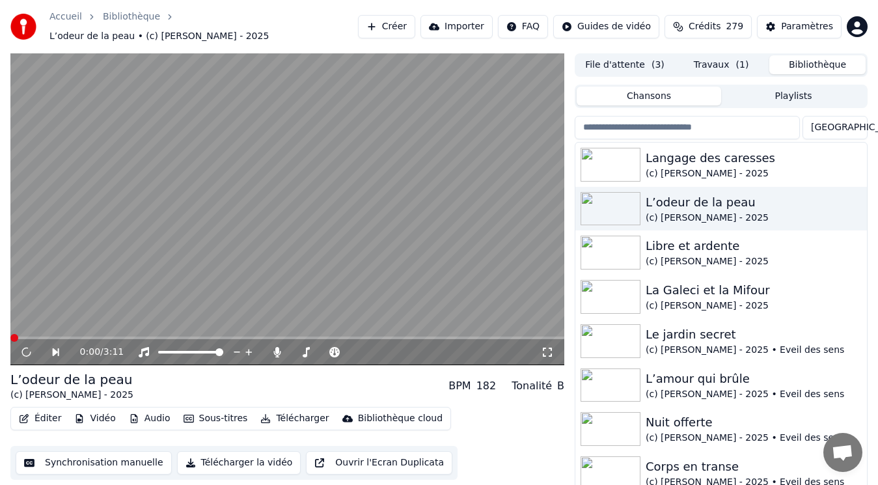
click at [124, 249] on video at bounding box center [287, 209] width 554 height 312
click at [50, 411] on button "Éditer" at bounding box center [40, 419] width 53 height 18
click at [335, 244] on video at bounding box center [287, 209] width 554 height 312
click at [212, 238] on video at bounding box center [287, 209] width 554 height 312
click at [38, 413] on button "Éditer" at bounding box center [40, 419] width 53 height 18
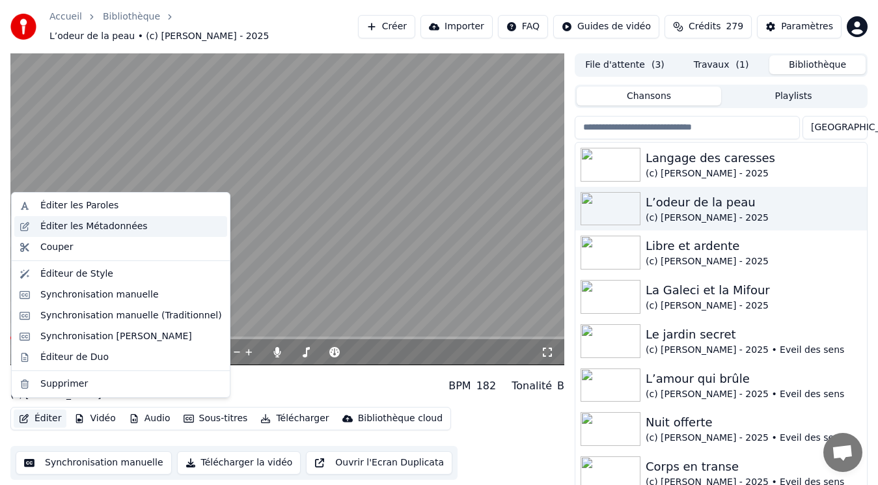
click at [87, 227] on div "Éditer les Métadonnées" at bounding box center [93, 226] width 107 height 13
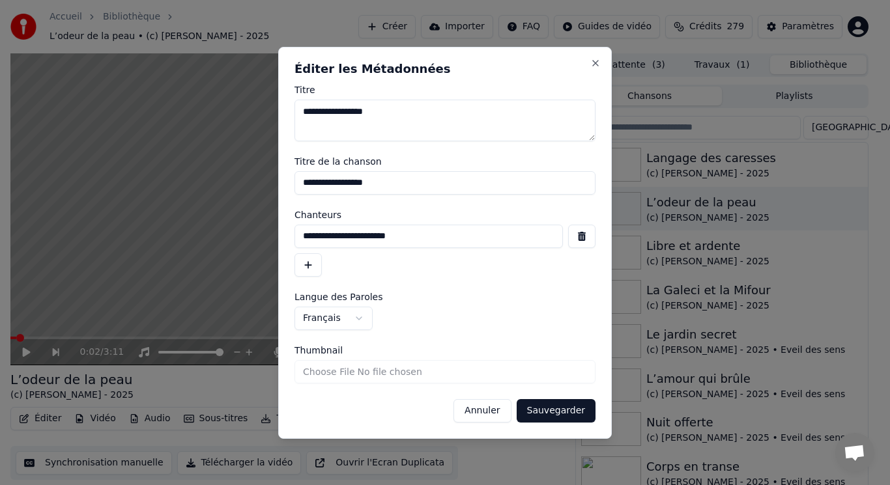
click at [320, 369] on input "Thumbnail" at bounding box center [444, 371] width 301 height 23
type input "**********"
click at [542, 409] on button "Sauvegarder" at bounding box center [555, 410] width 79 height 23
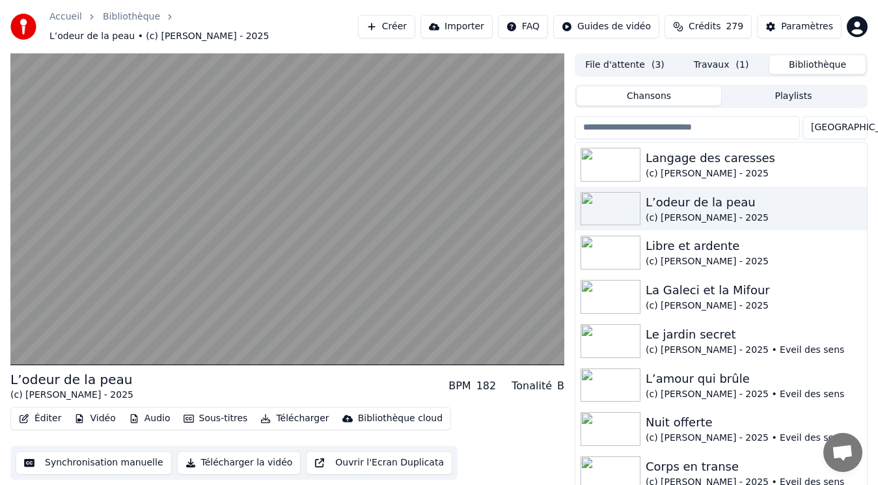
click at [416, 265] on video at bounding box center [287, 209] width 554 height 312
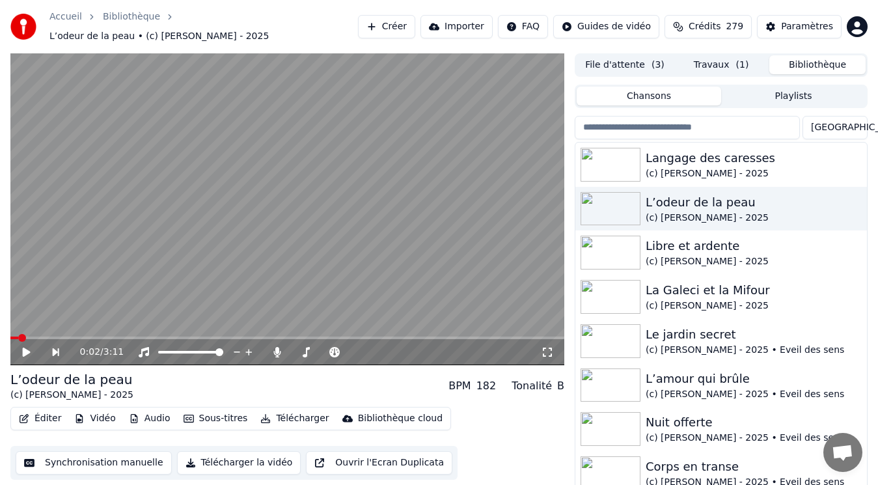
click at [646, 63] on button "File d'attente ( 3 )" at bounding box center [625, 64] width 96 height 19
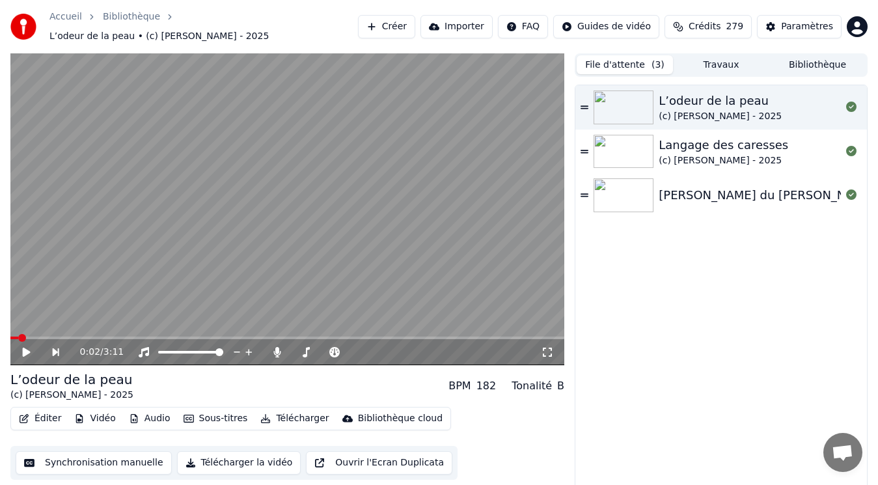
click at [683, 188] on div "[PERSON_NAME] du [PERSON_NAME]" at bounding box center [767, 195] width 217 height 18
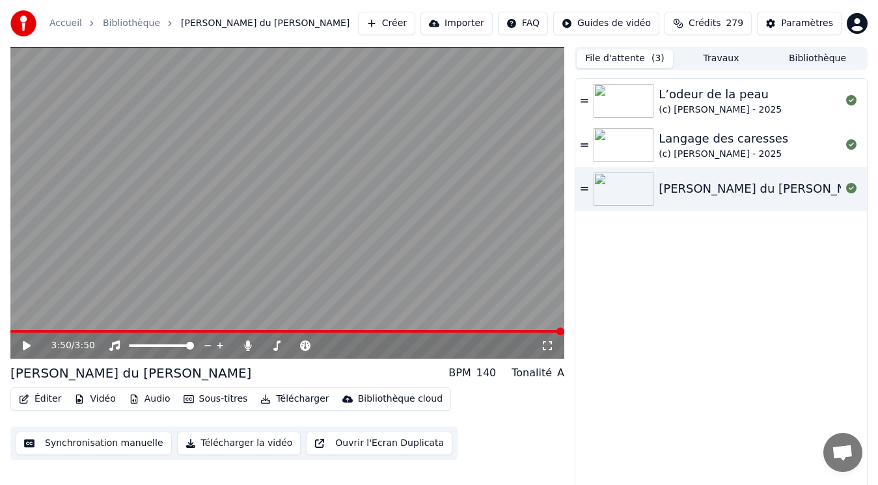
click at [105, 399] on button "Vidéo" at bounding box center [94, 399] width 51 height 18
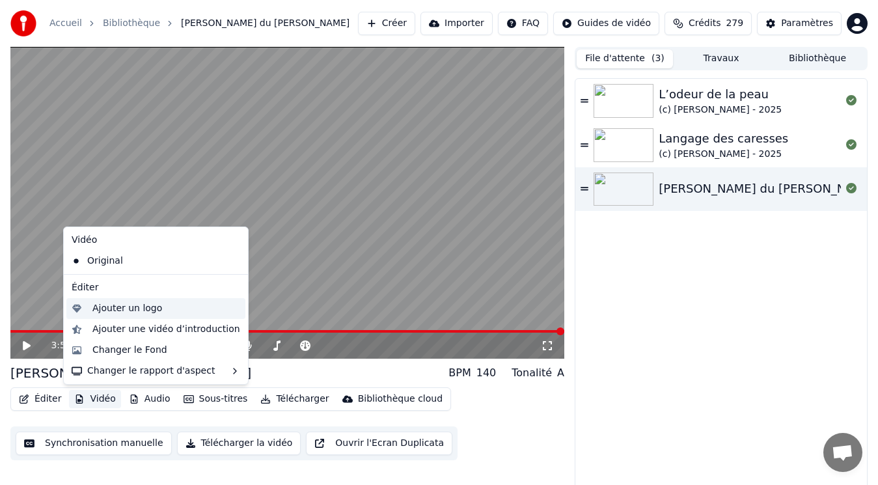
click at [131, 309] on div "Ajouter un logo" at bounding box center [127, 308] width 70 height 13
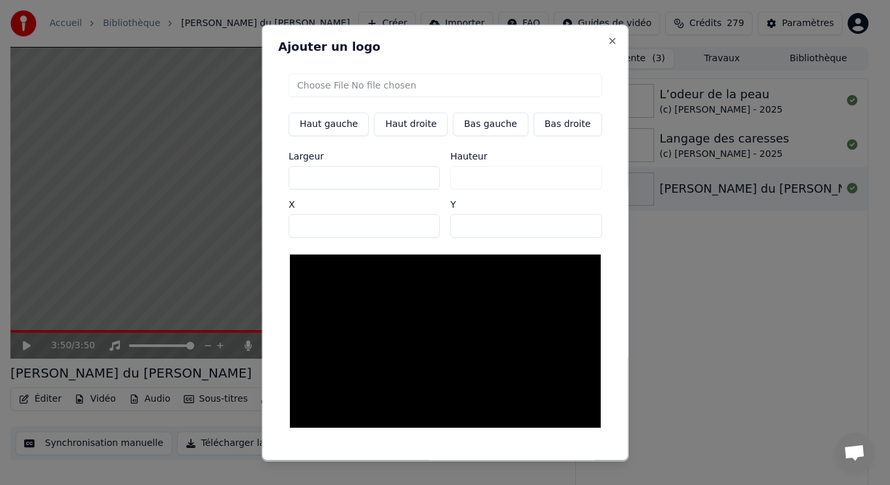
click at [340, 86] on input "file" at bounding box center [444, 84] width 313 height 23
type input "**********"
type input "***"
click at [462, 127] on button "Bas gauche" at bounding box center [490, 123] width 75 height 23
type input "***"
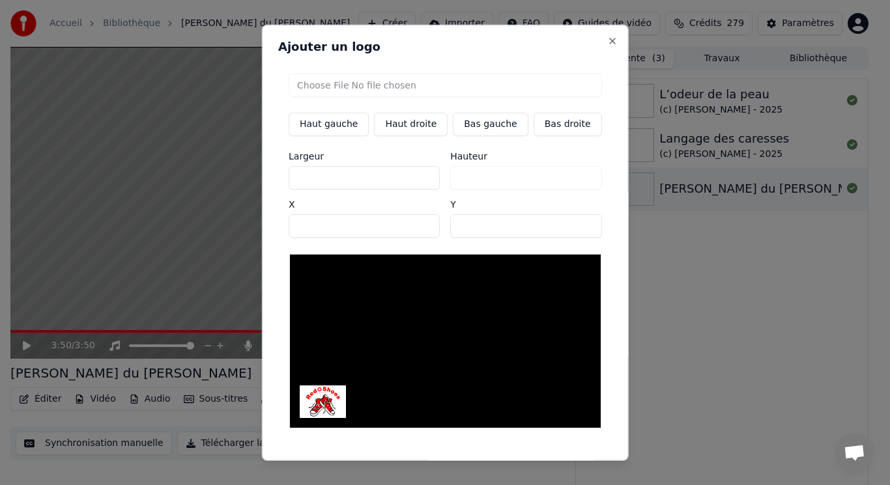
click at [537, 460] on button "Sauvegarder" at bounding box center [572, 471] width 79 height 23
